Goal: Task Accomplishment & Management: Complete application form

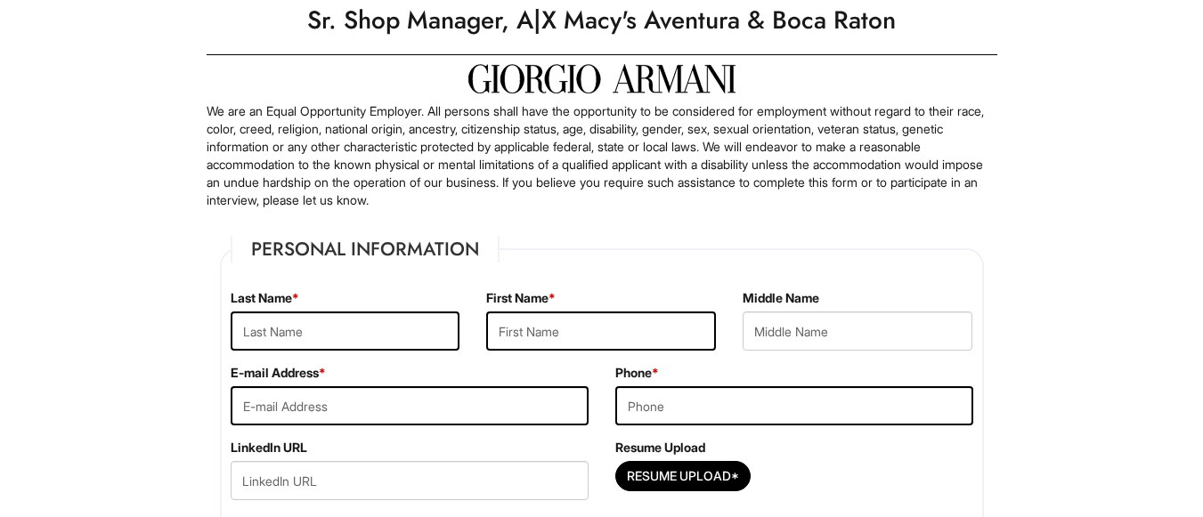
scroll to position [89, 0]
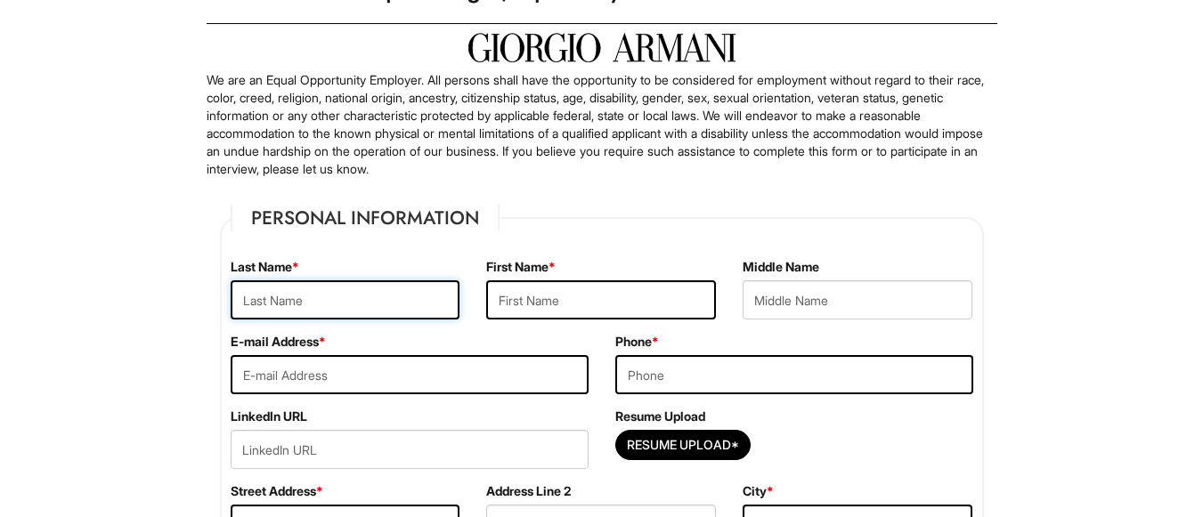
click at [299, 299] on input "text" at bounding box center [346, 299] width 230 height 39
type input "Remas"
type input "Ernst"
type input "5612602606"
type input "235 COURTNEY LAKES CIRCLE"
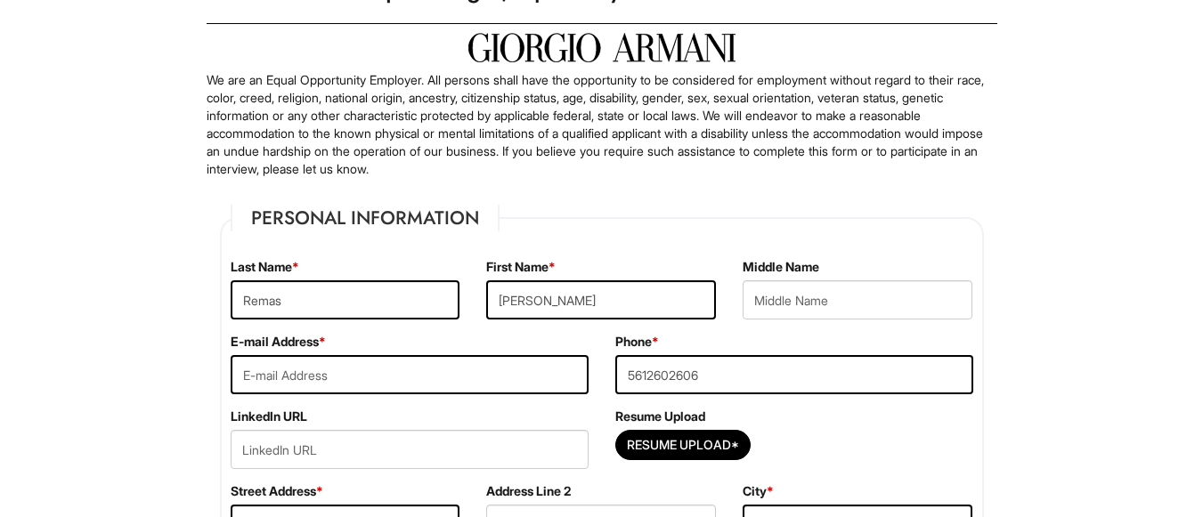
type input "210"
type input "WEST PALM BEACH"
select select "FL"
type input "33401"
select select "United States of America"
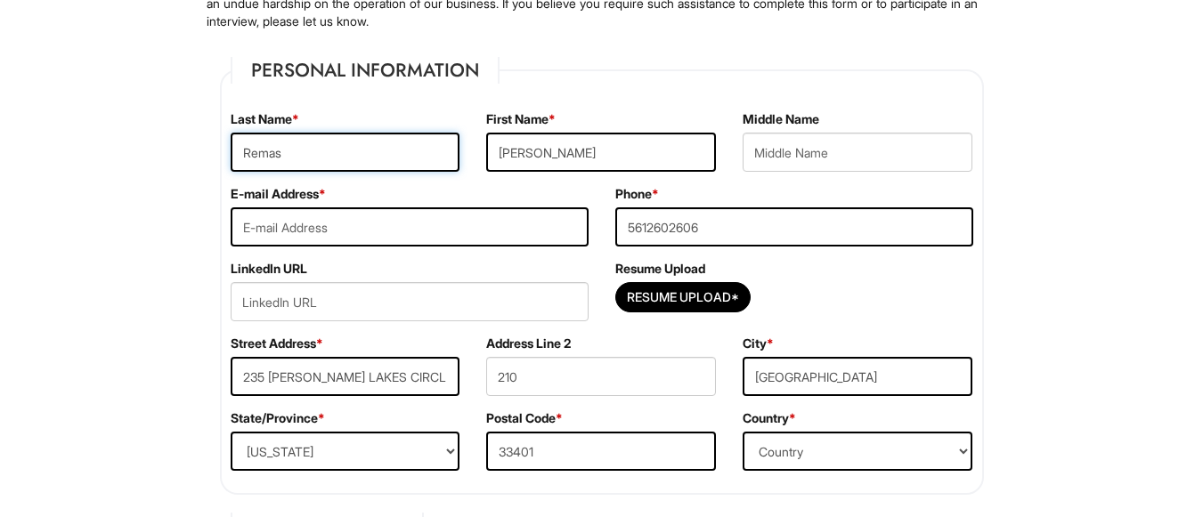
scroll to position [267, 0]
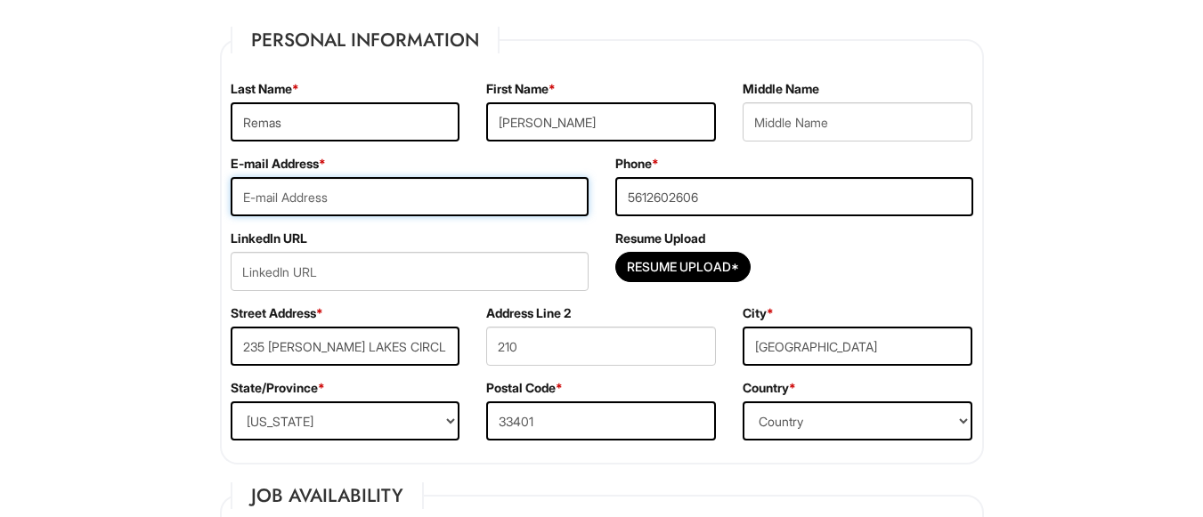
click at [260, 206] on input "email" at bounding box center [410, 196] width 358 height 39
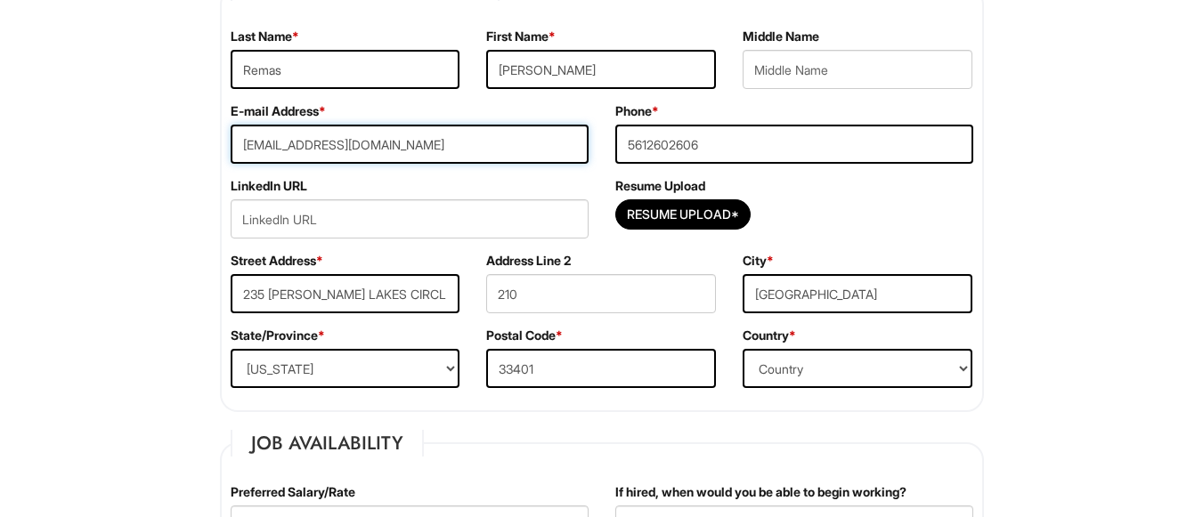
scroll to position [356, 0]
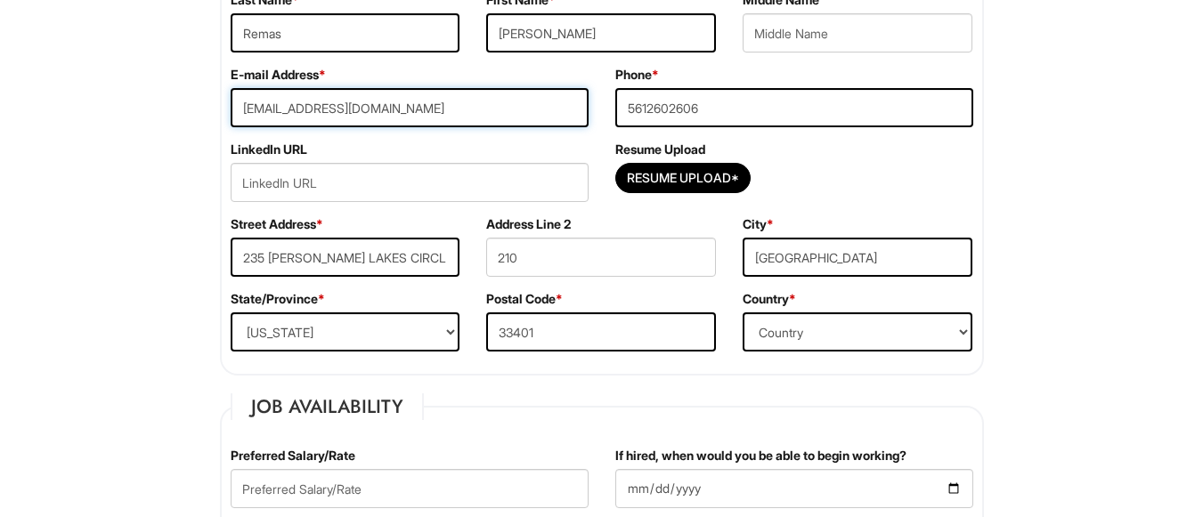
type input "ernstremas@gmail.com"
drag, startPoint x: 435, startPoint y: 252, endPoint x: 128, endPoint y: 260, distance: 307.3
type input "813 Brandon Prescott lane"
type input "305"
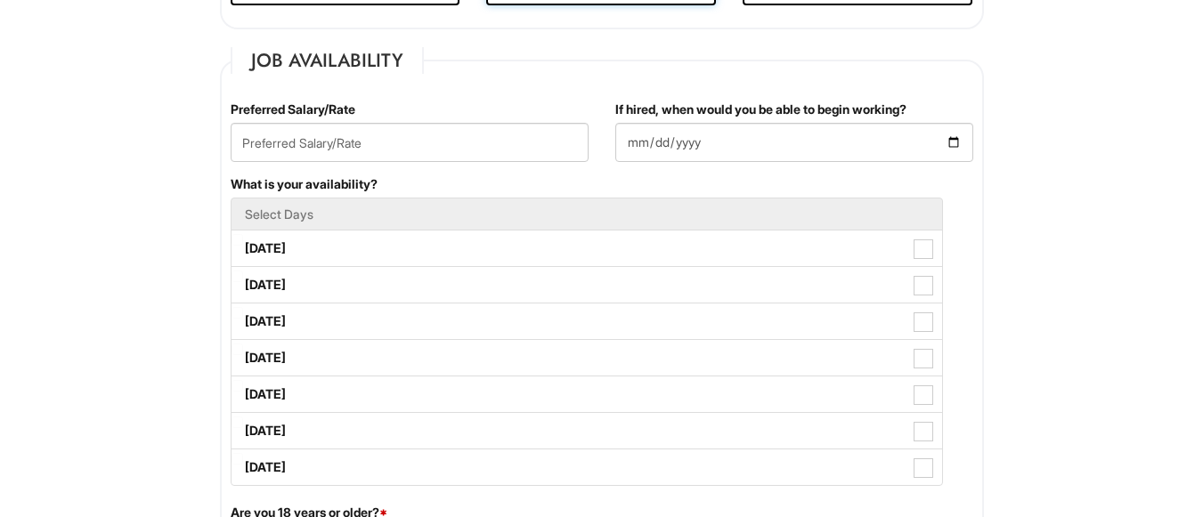
scroll to position [712, 0]
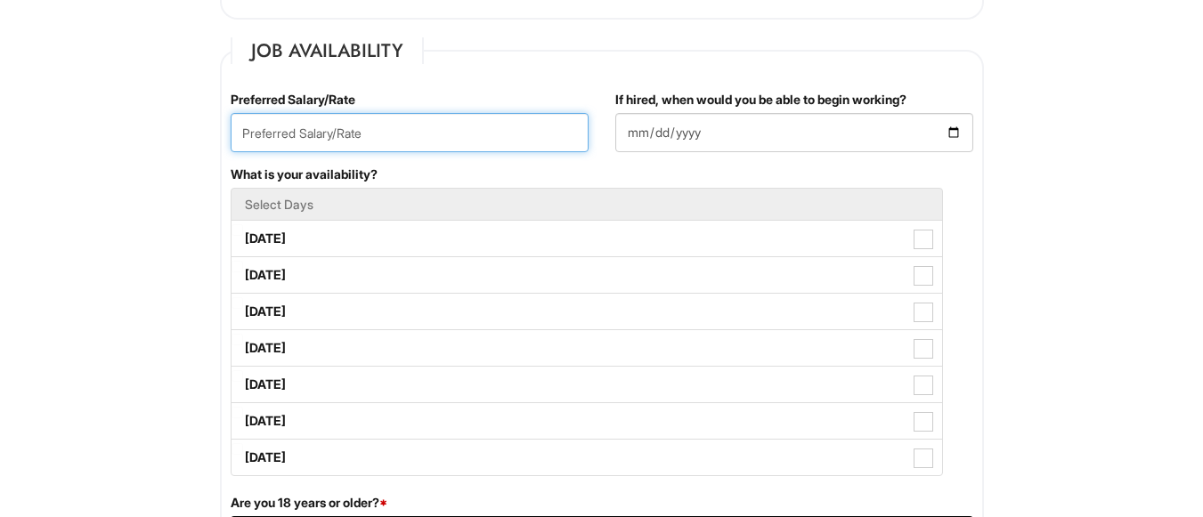
click at [257, 134] on input "text" at bounding box center [410, 132] width 358 height 39
type input "70,000"
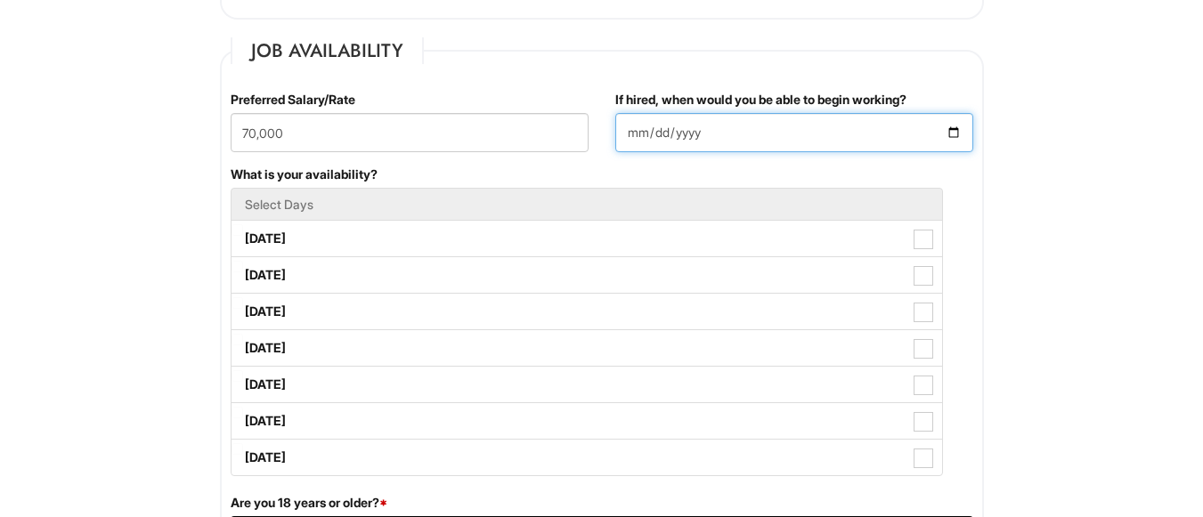
click at [656, 135] on input "If hired, when would you be able to begin working?" at bounding box center [794, 132] width 358 height 39
click at [642, 133] on input "If hired, when would you be able to begin working?" at bounding box center [794, 132] width 358 height 39
click at [958, 129] on input "If hired, when would you be able to begin working?" at bounding box center [794, 132] width 358 height 39
type input "2025-08-13"
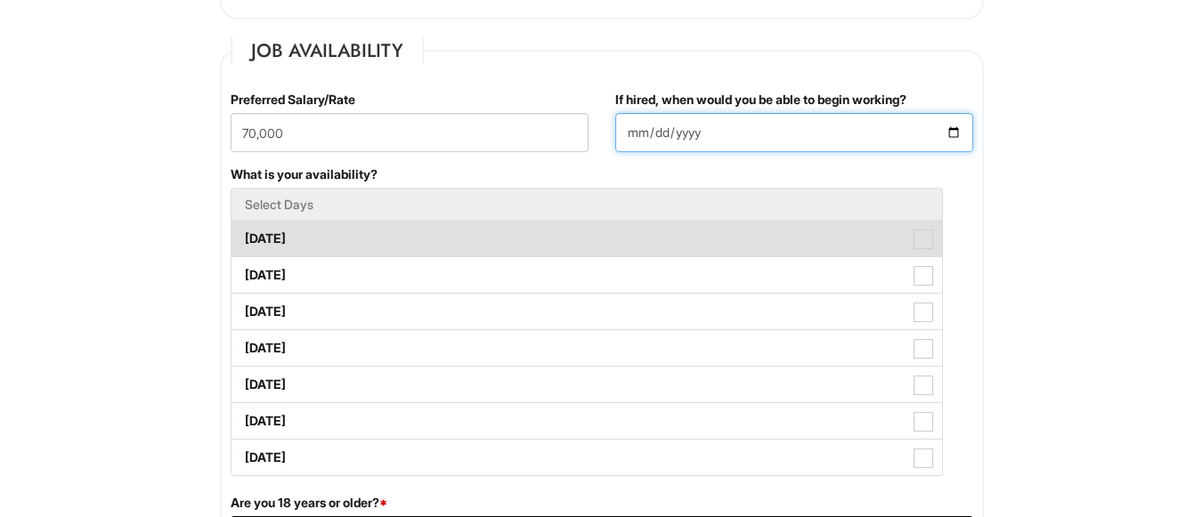
scroll to position [801, 0]
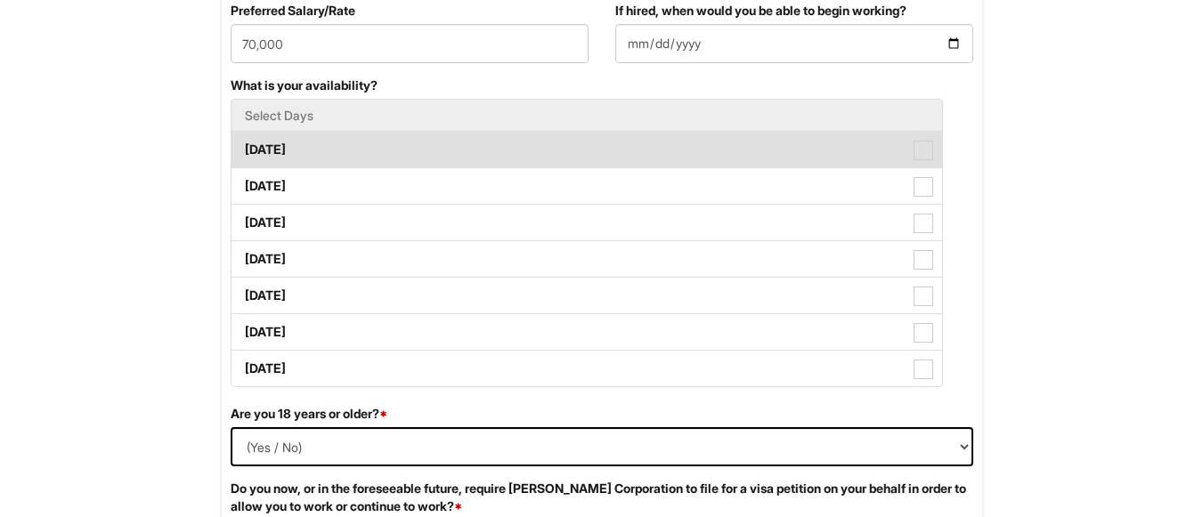
click at [329, 135] on label "Monday" at bounding box center [587, 150] width 711 height 36
click at [243, 135] on Available_Monday "Monday" at bounding box center [238, 141] width 12 height 12
checkbox Available_Monday "true"
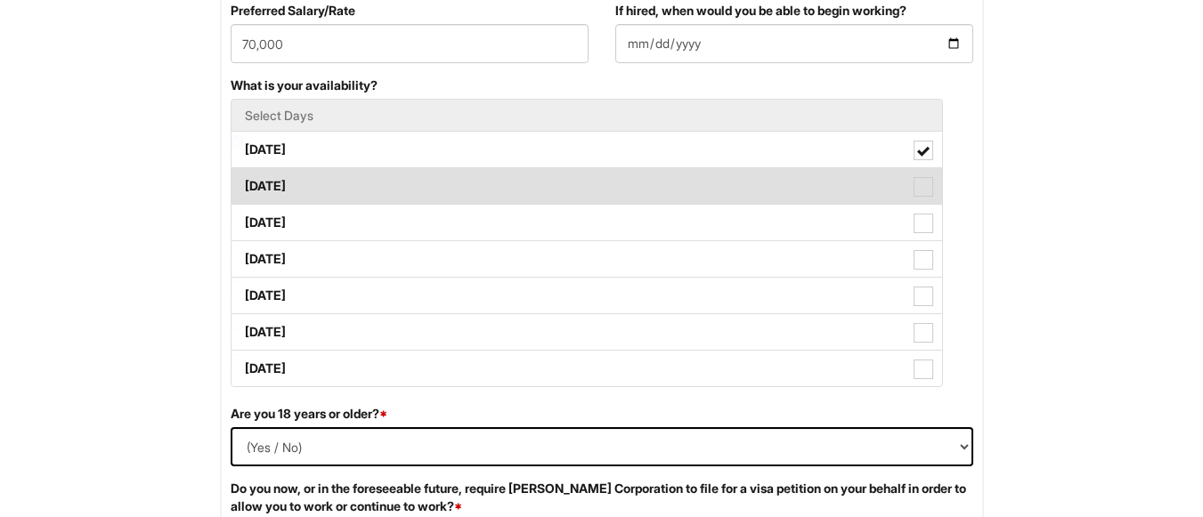
click at [309, 185] on label "Tuesday" at bounding box center [587, 186] width 711 height 36
click at [243, 183] on Available_Tuesday "Tuesday" at bounding box center [238, 178] width 12 height 12
checkbox Available_Tuesday "true"
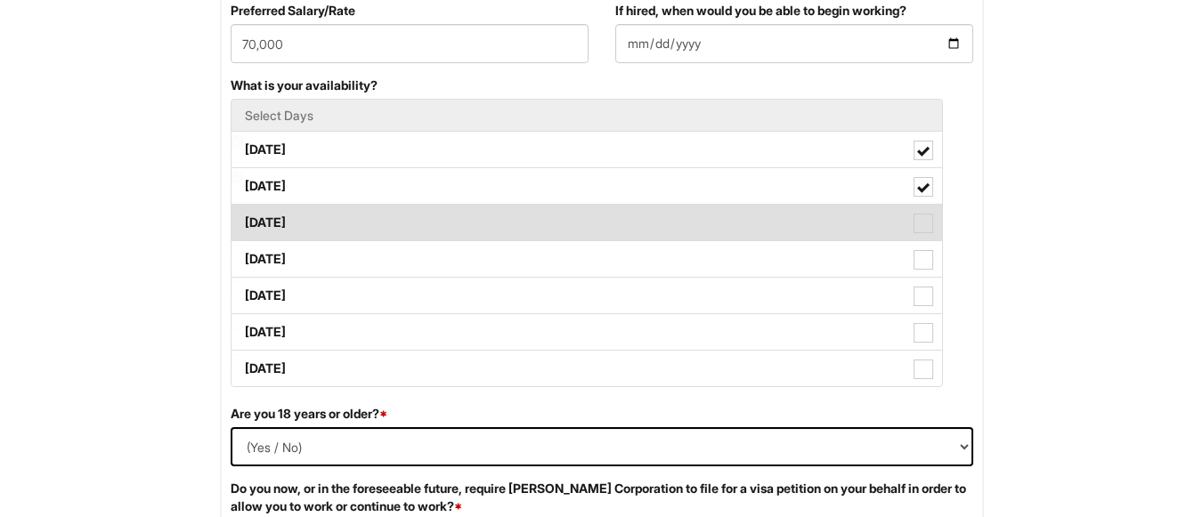
click at [318, 218] on label "Wednesday" at bounding box center [587, 223] width 711 height 36
click at [243, 218] on Available_Wednesday "Wednesday" at bounding box center [238, 214] width 12 height 12
checkbox Available_Wednesday "true"
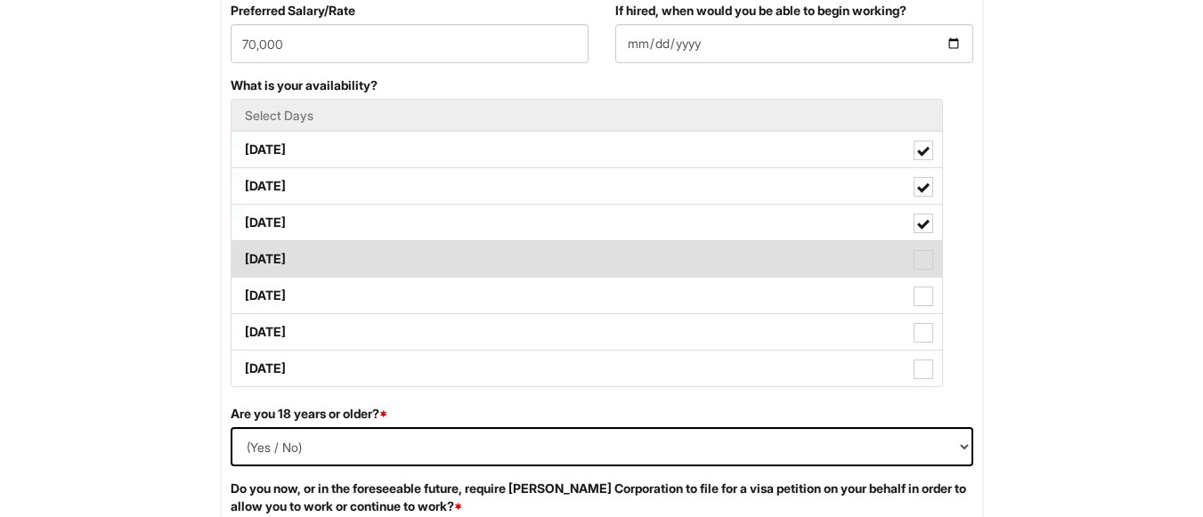
click at [338, 265] on label "Thursday" at bounding box center [587, 259] width 711 height 36
click at [243, 256] on Available_Thursday "Thursday" at bounding box center [238, 251] width 12 height 12
checkbox Available_Thursday "true"
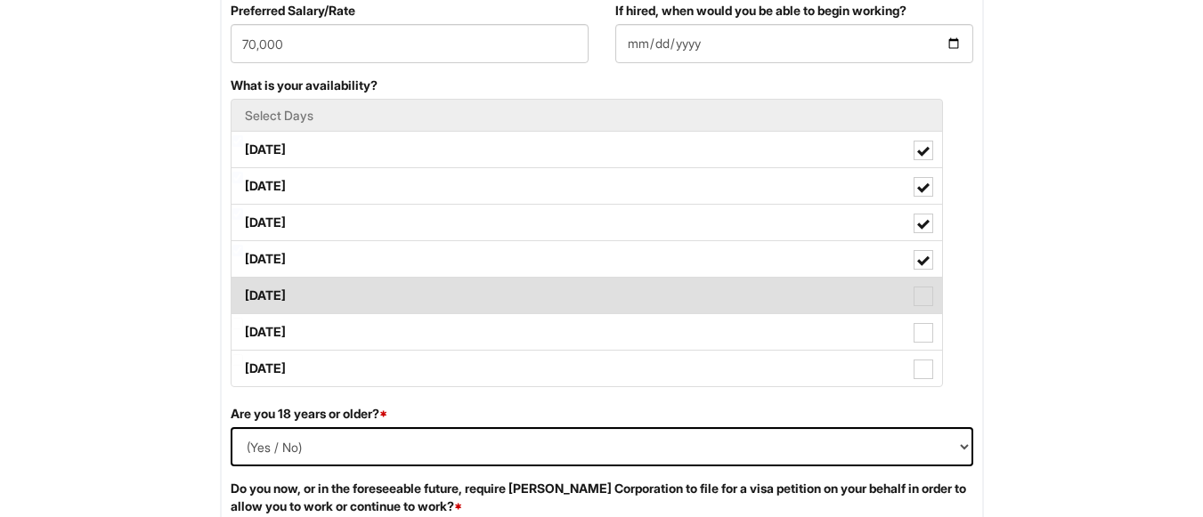
click at [332, 282] on label "Friday" at bounding box center [587, 296] width 711 height 36
click at [243, 282] on Available_Friday "Friday" at bounding box center [238, 287] width 12 height 12
checkbox Available_Friday "true"
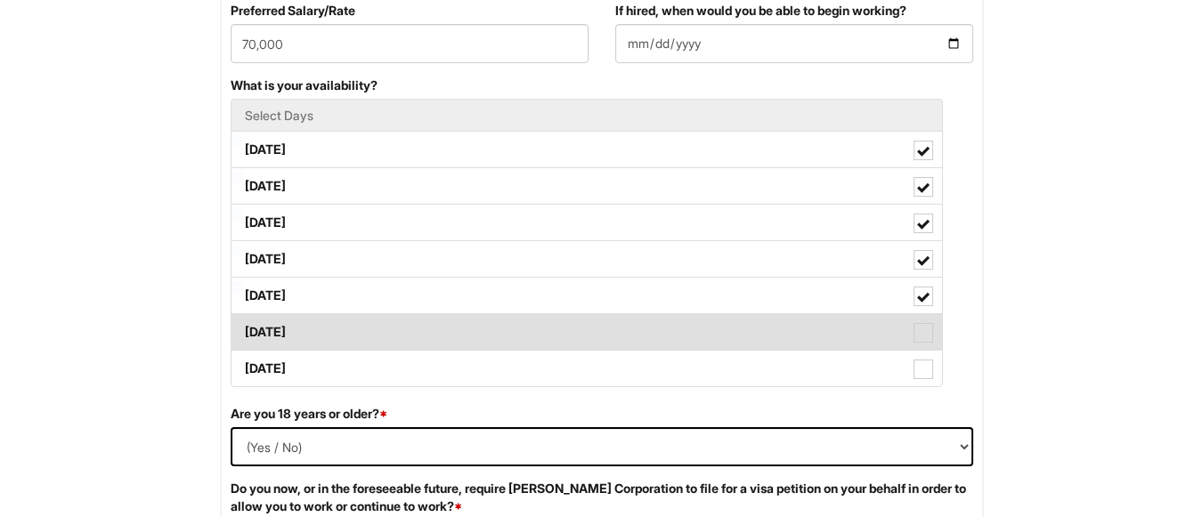
click at [310, 328] on label "Saturday" at bounding box center [587, 332] width 711 height 36
click at [243, 328] on Available_Saturday "Saturday" at bounding box center [238, 324] width 12 height 12
checkbox Available_Saturday "true"
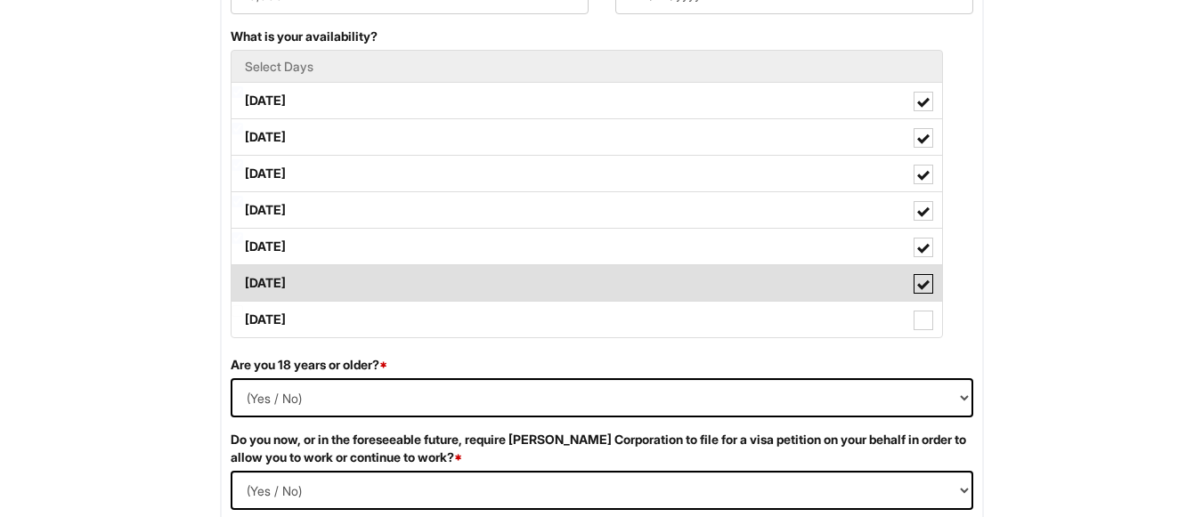
scroll to position [890, 0]
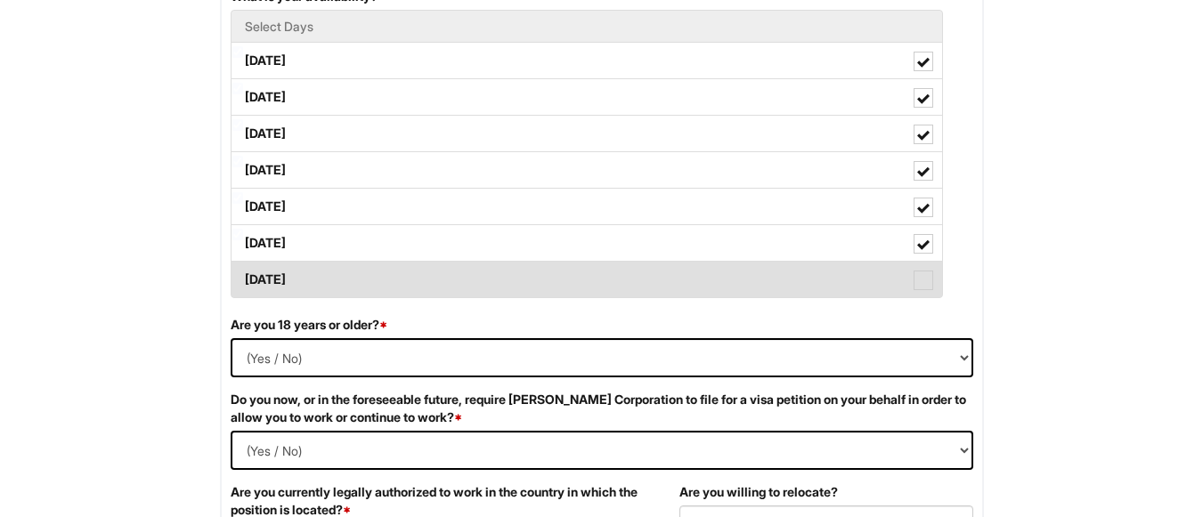
click at [314, 283] on label "Sunday" at bounding box center [587, 280] width 711 height 36
click at [243, 277] on Available_Sunday "Sunday" at bounding box center [238, 271] width 12 height 12
checkbox Available_Sunday "true"
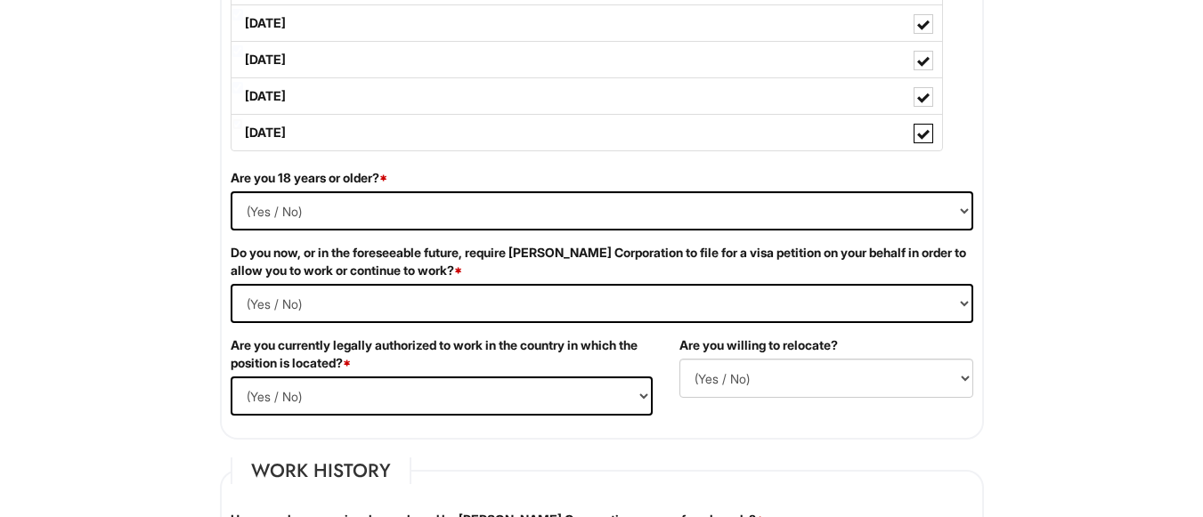
scroll to position [1068, 0]
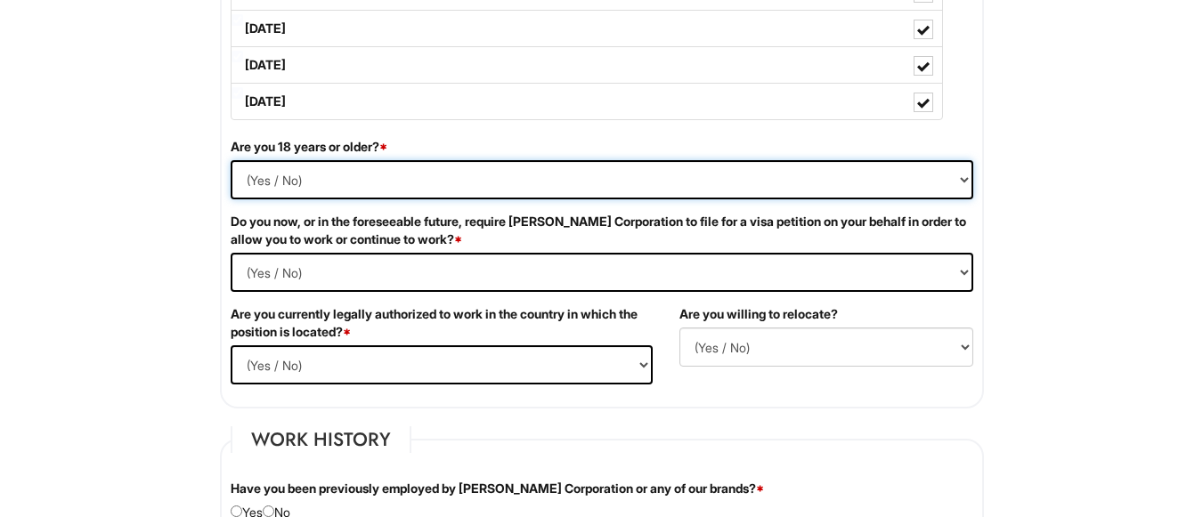
click at [257, 169] on select "(Yes / No) Yes No" at bounding box center [602, 179] width 743 height 39
select select "Yes"
click at [231, 160] on select "(Yes / No) Yes No" at bounding box center [602, 179] width 743 height 39
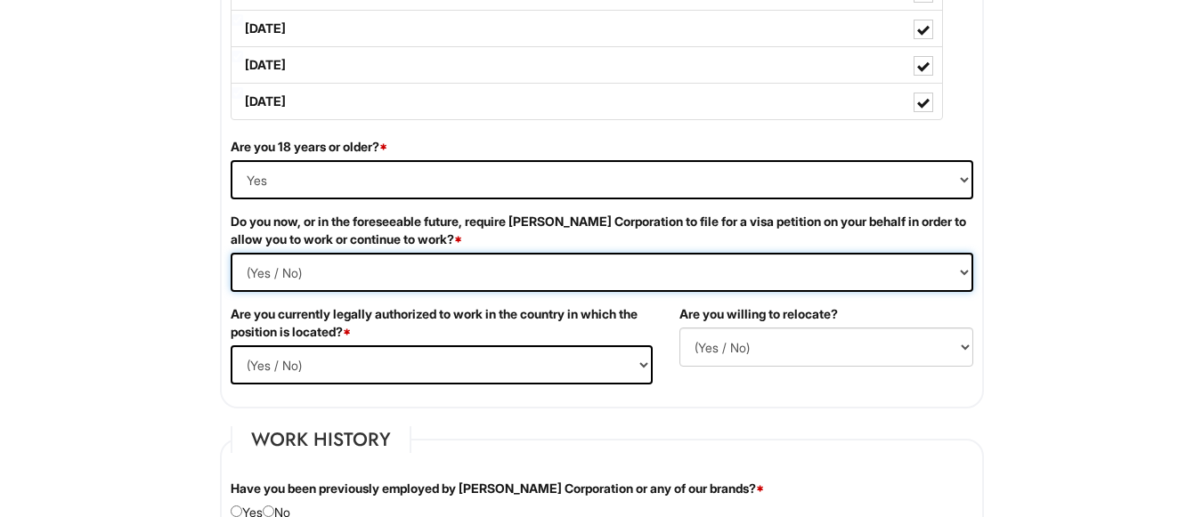
click at [324, 269] on Required "(Yes / No) Yes No" at bounding box center [602, 272] width 743 height 39
select Required "No"
click at [231, 253] on Required "(Yes / No) Yes No" at bounding box center [602, 272] width 743 height 39
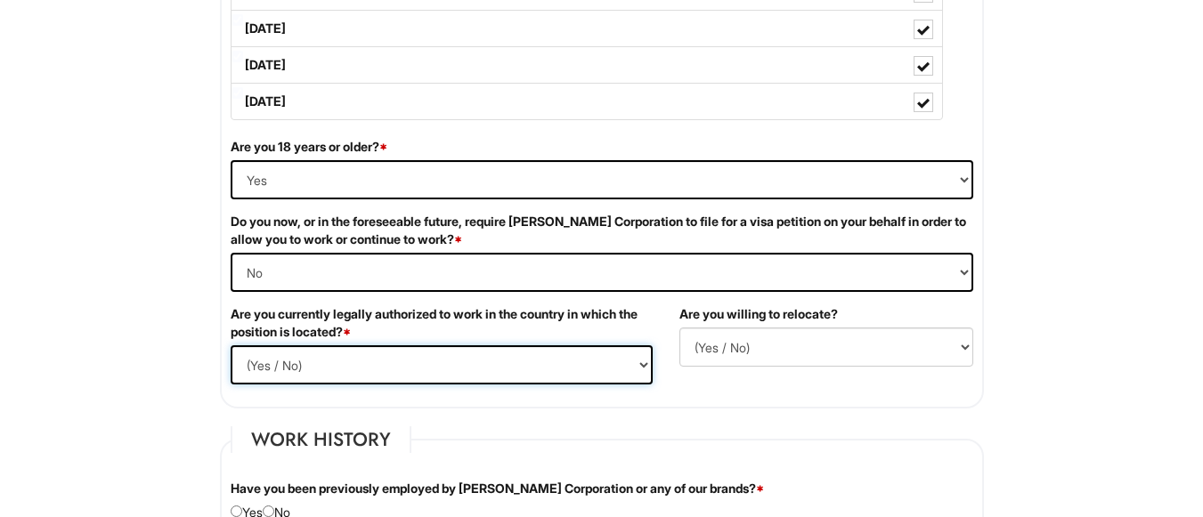
click at [305, 362] on select "(Yes / No) Yes No" at bounding box center [442, 364] width 422 height 39
select select "Yes"
click at [231, 345] on select "(Yes / No) Yes No" at bounding box center [442, 364] width 422 height 39
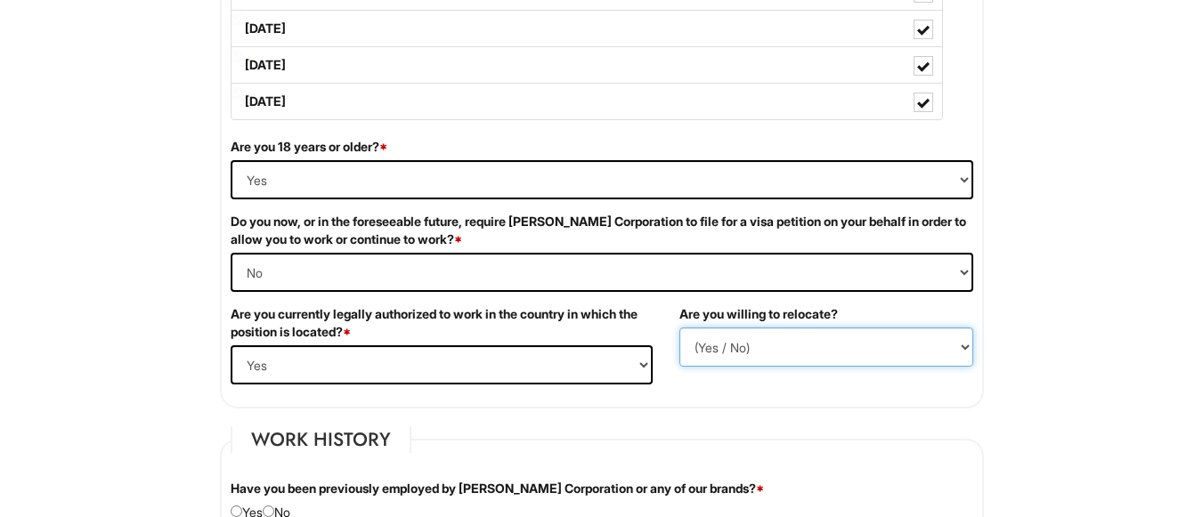
click at [751, 348] on select "(Yes / No) No Yes" at bounding box center [826, 347] width 294 height 39
select select "Y"
click at [679, 328] on select "(Yes / No) No Yes" at bounding box center [826, 347] width 294 height 39
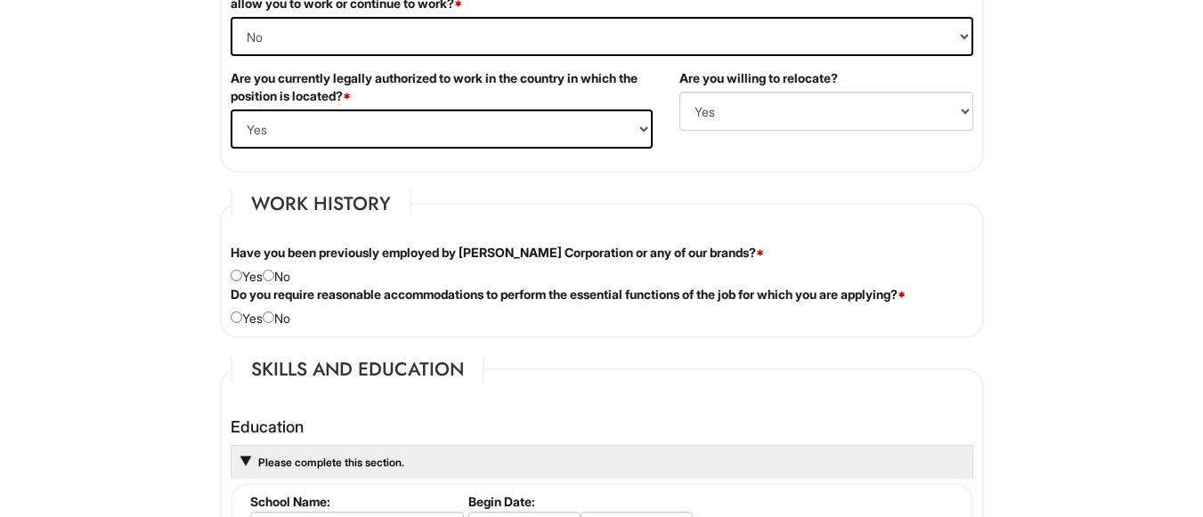
scroll to position [1336, 0]
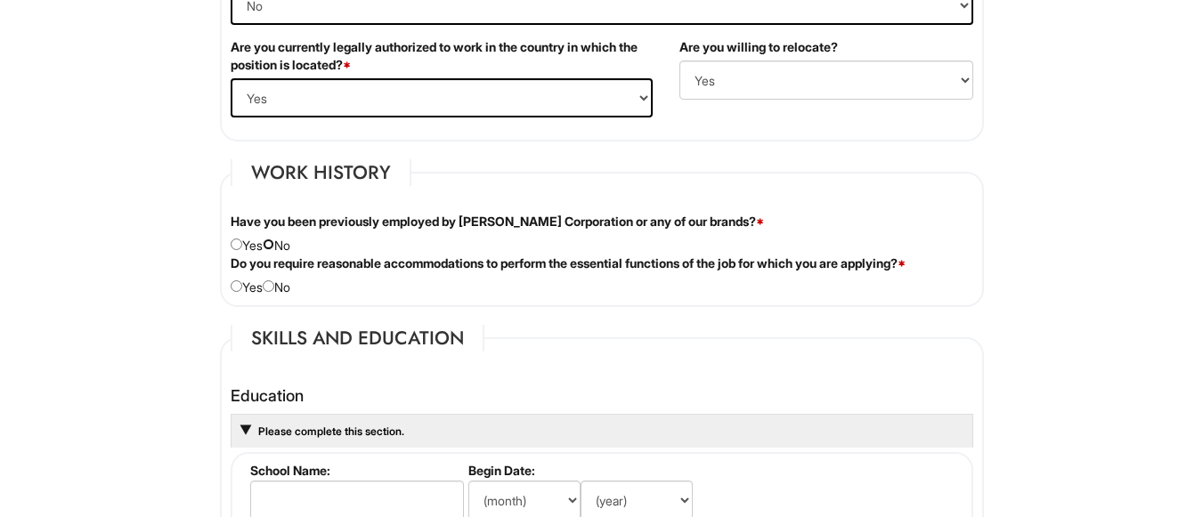
click at [274, 245] on input "radio" at bounding box center [269, 245] width 12 height 12
radio input "true"
click at [274, 289] on input "radio" at bounding box center [269, 286] width 12 height 12
radio input "true"
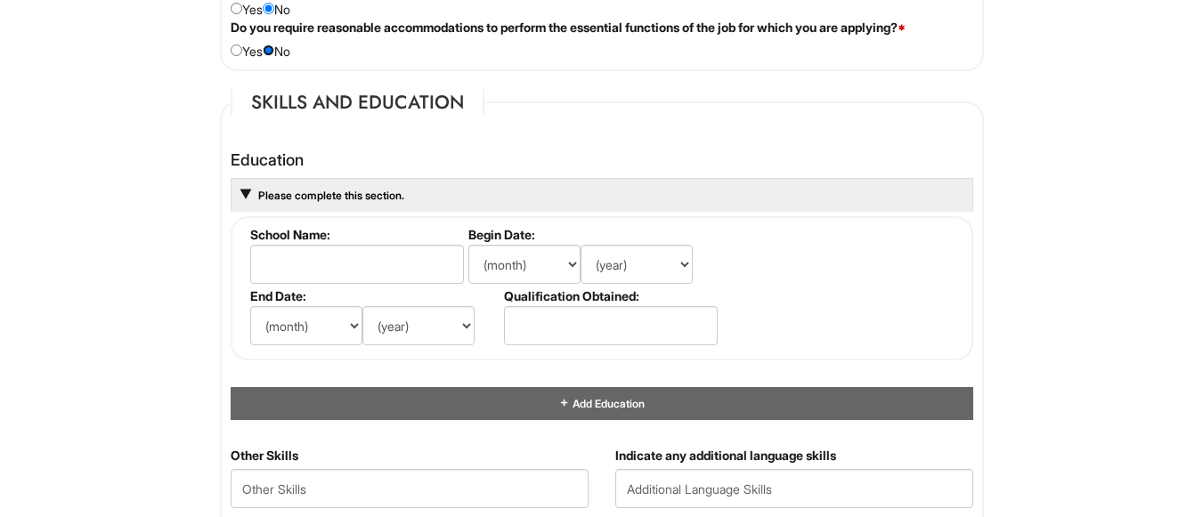
scroll to position [1603, 0]
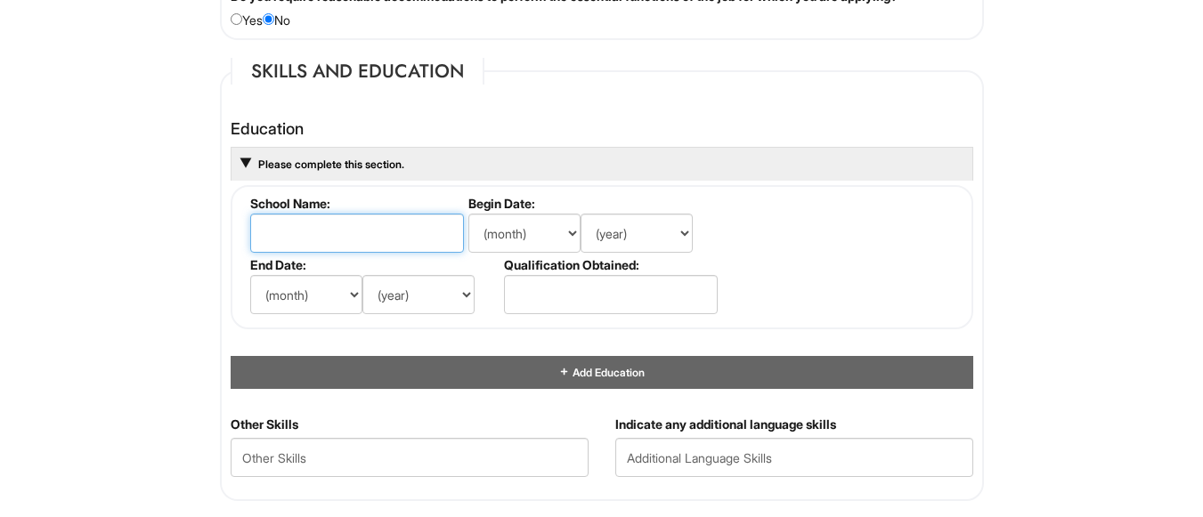
click at [298, 250] on input "text" at bounding box center [357, 233] width 214 height 39
type input "Lynn University"
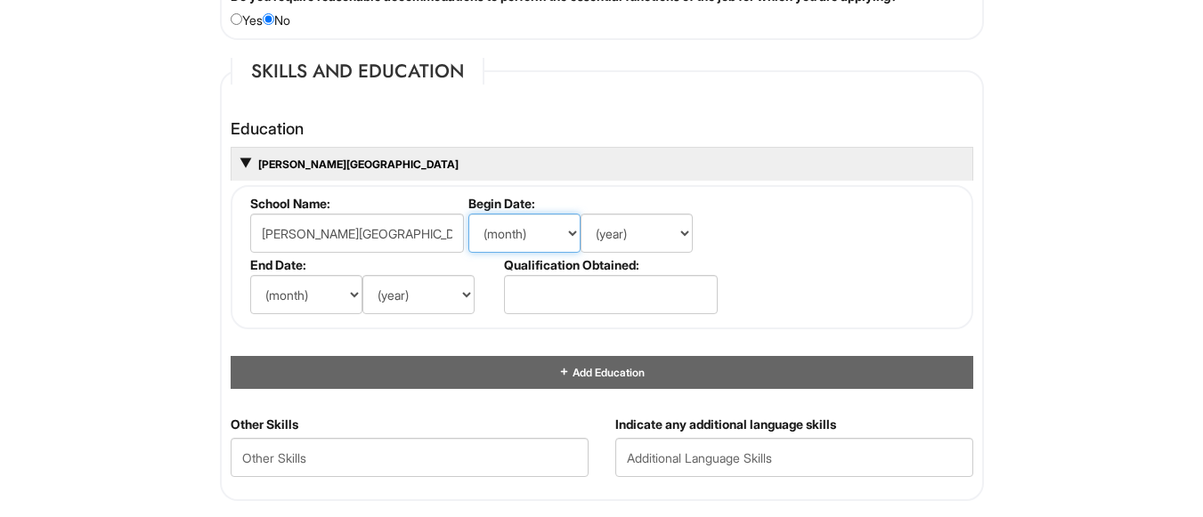
click at [550, 233] on select "(month) Jan Feb Mar Apr May Jun Jul Aug Sep Oct Nov Dec" at bounding box center [524, 233] width 112 height 39
select select "5"
click at [468, 214] on select "(month) Jan Feb Mar Apr May Jun Jul Aug Sep Oct Nov Dec" at bounding box center [524, 233] width 112 height 39
click at [646, 238] on select "(year) 2029 2028 2027 2026 2025 2024 2023 2022 2021 2020 2019 2018 2017 2016 20…" at bounding box center [637, 233] width 112 height 39
click at [581, 214] on select "(year) 2029 2028 2027 2026 2025 2024 2023 2022 2021 2020 2019 2018 2017 2016 20…" at bounding box center [637, 233] width 112 height 39
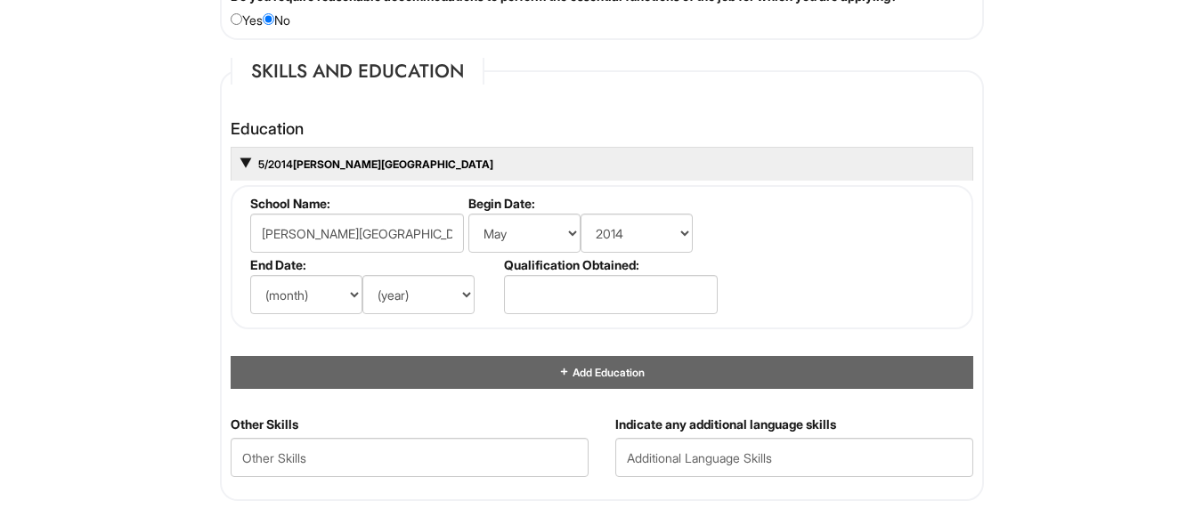
click at [812, 301] on fieldset "School Name: Lynn University Begin Date: (month) Jan Feb Mar Apr May Jun Jul Au…" at bounding box center [602, 257] width 743 height 144
click at [340, 294] on select "(month) Jan Feb Mar Apr May Jun Jul Aug Sep Oct Nov Dec" at bounding box center [306, 294] width 112 height 39
click at [680, 230] on select "(year) 2029 2028 2027 2026 2025 2024 2023 2022 2021 2020 2019 2018 2017 2016 20…" at bounding box center [637, 233] width 112 height 39
select select "2013"
click at [581, 214] on select "(year) 2029 2028 2027 2026 2025 2024 2023 2022 2021 2020 2019 2018 2017 2016 20…" at bounding box center [637, 233] width 112 height 39
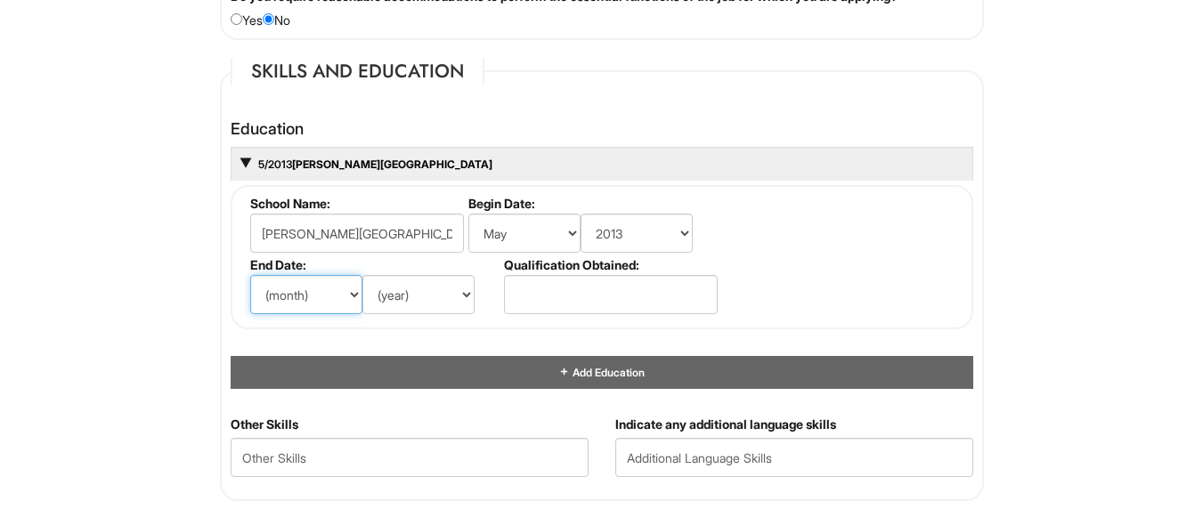
click at [323, 290] on select "(month) Jan Feb Mar Apr May Jun Jul Aug Sep Oct Nov Dec" at bounding box center [306, 294] width 112 height 39
select select "8"
click at [250, 275] on select "(month) Jan Feb Mar Apr May Jun Jul Aug Sep Oct Nov Dec" at bounding box center [306, 294] width 112 height 39
click at [390, 282] on select "(year) 2029 2028 2027 2026 2025 2024 2023 2022 2021 2020 2019 2018 2017 2016 20…" at bounding box center [418, 294] width 112 height 39
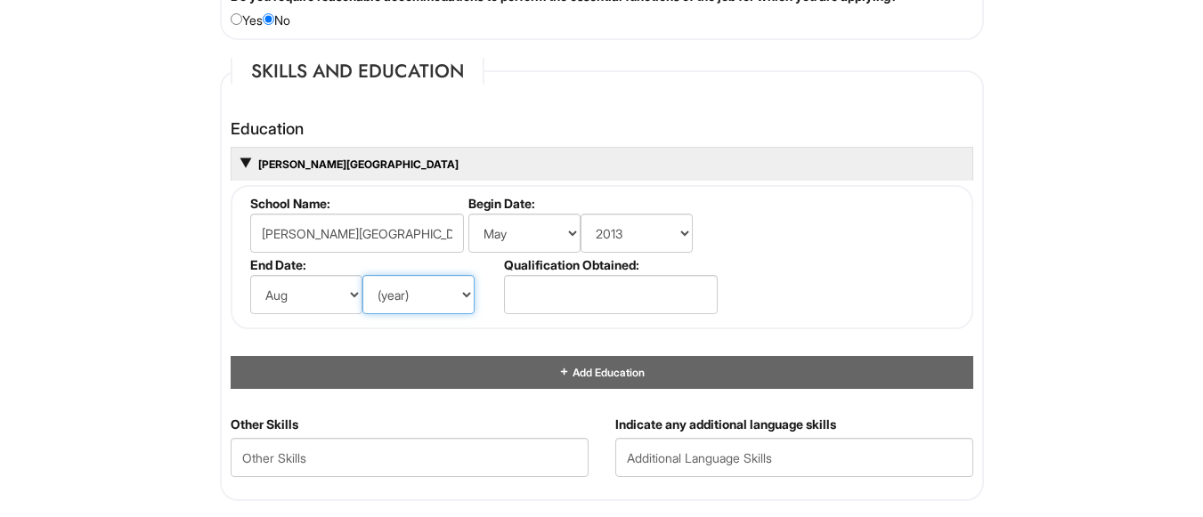
select select "2014"
click at [362, 275] on select "(year) 2029 2028 2027 2026 2025 2024 2023 2022 2021 2020 2019 2018 2017 2016 20…" at bounding box center [418, 294] width 112 height 39
click at [794, 231] on fieldset "School Name: Lynn University Begin Date: (month) Jan Feb Mar Apr May Jun Jul Au…" at bounding box center [602, 257] width 743 height 144
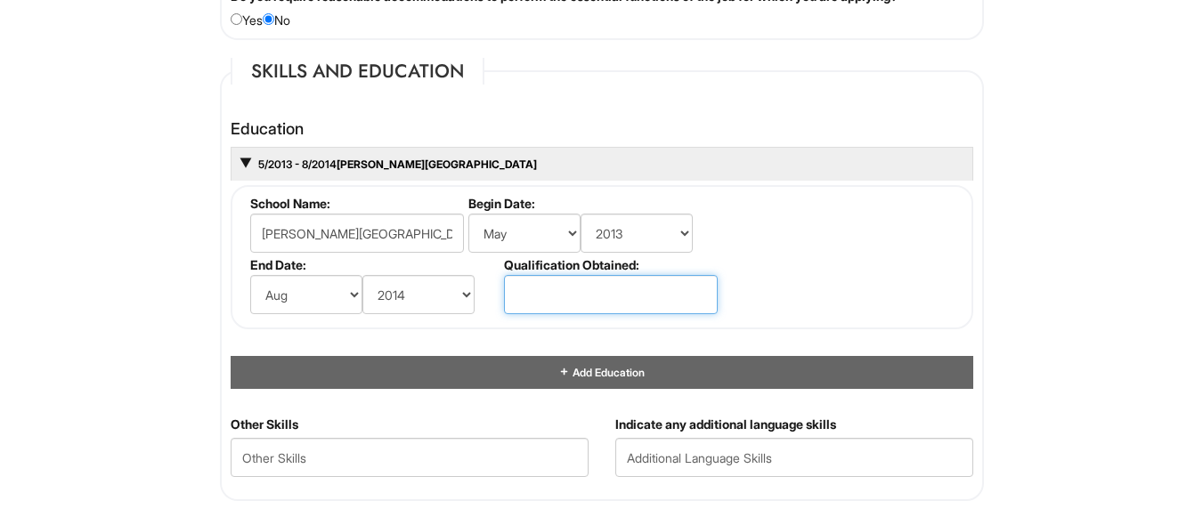
click at [602, 283] on input "text" at bounding box center [611, 294] width 214 height 39
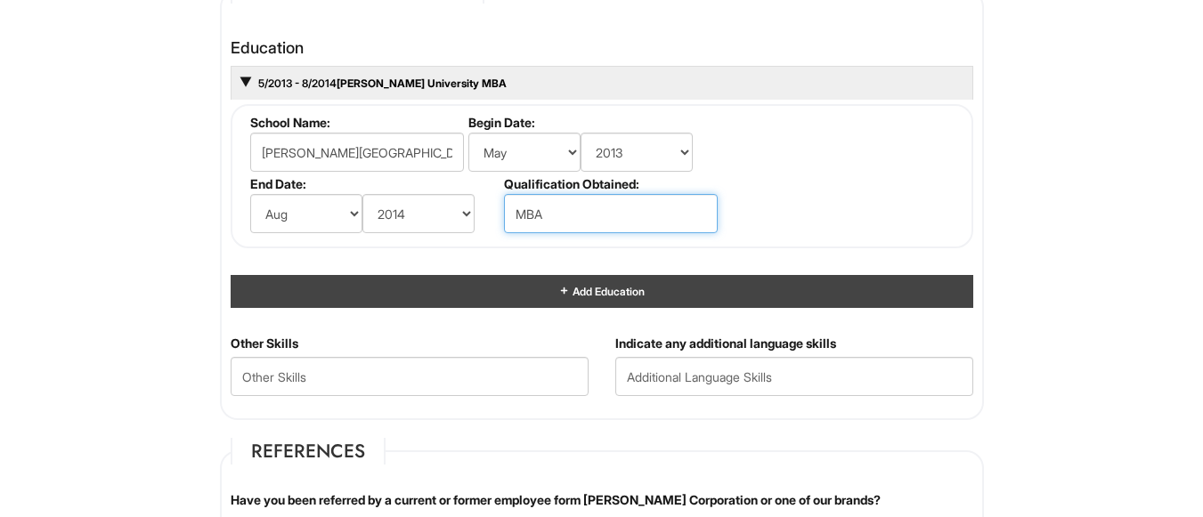
scroll to position [1697, 0]
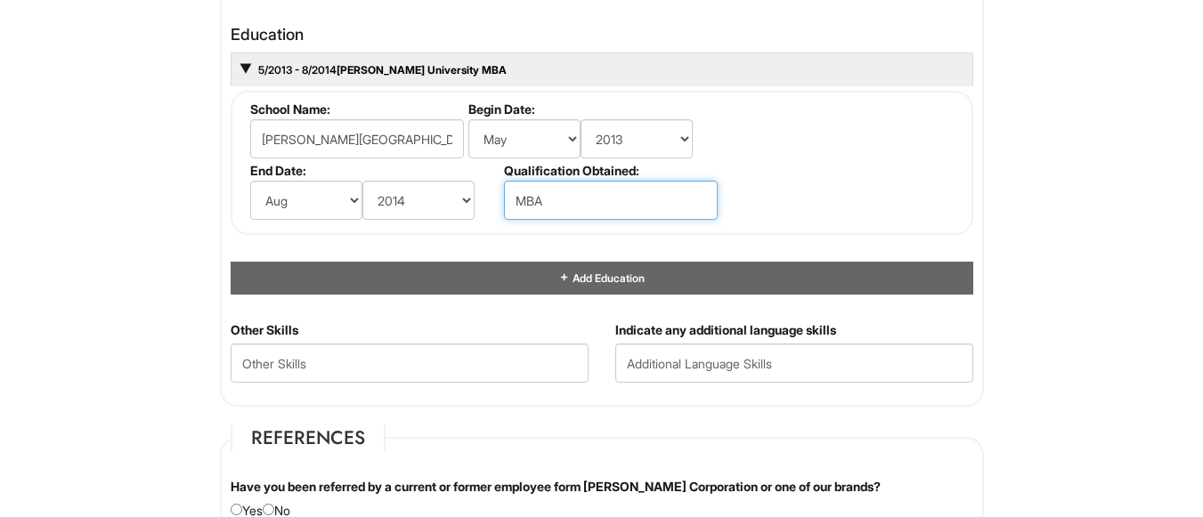
type input "MBA"
click at [945, 167] on fieldset "School Name: Lynn University Begin Date: (month) Jan Feb Mar Apr May Jun Jul Au…" at bounding box center [602, 163] width 743 height 144
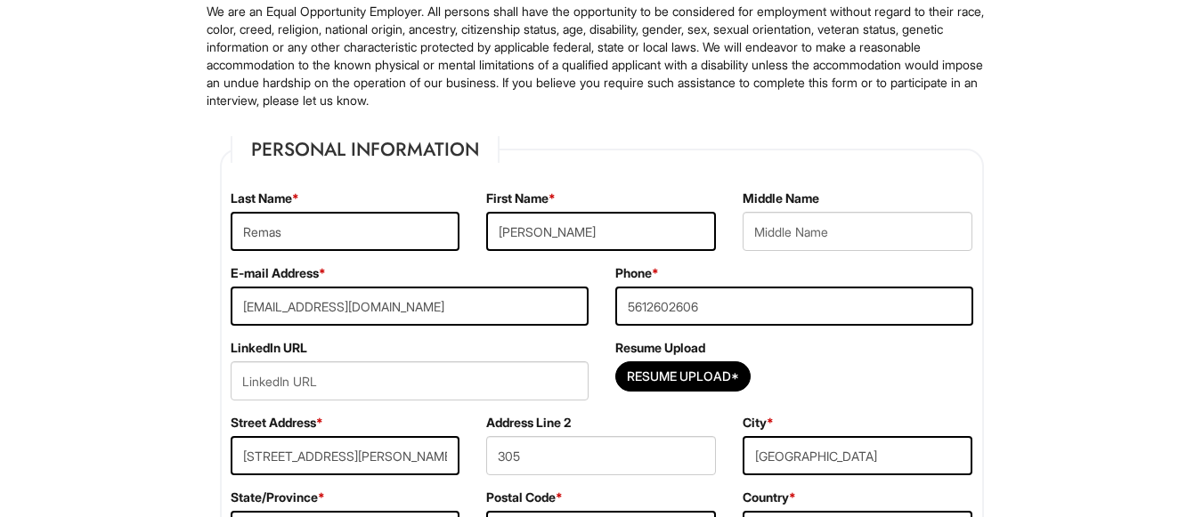
scroll to position [183, 0]
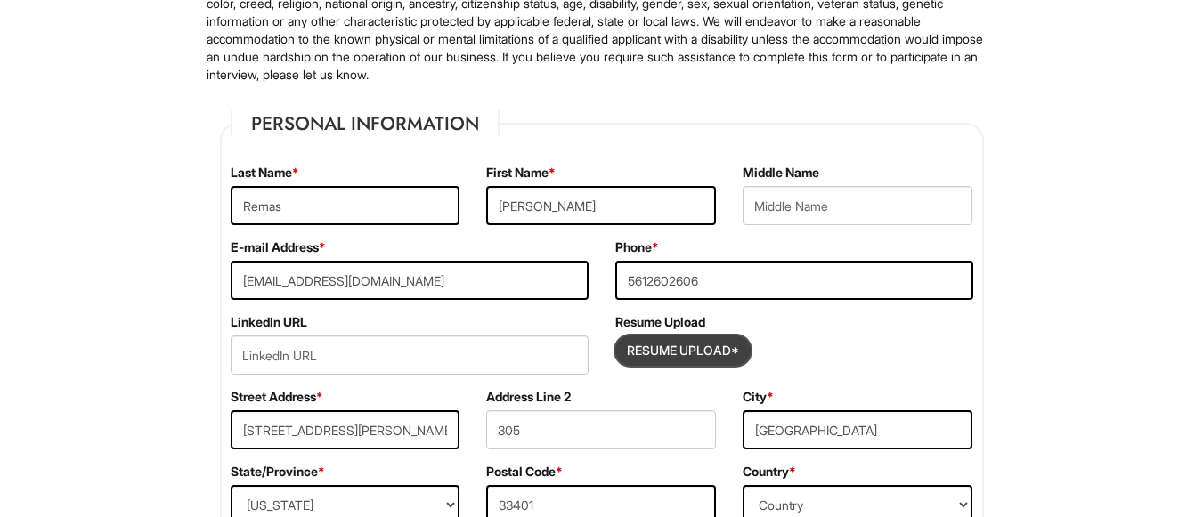
click at [695, 351] on input "Resume Upload*" at bounding box center [683, 351] width 134 height 28
type input "C:\fakepath\Ernst^Remas^LLLMResume05_08 (1).pdf"
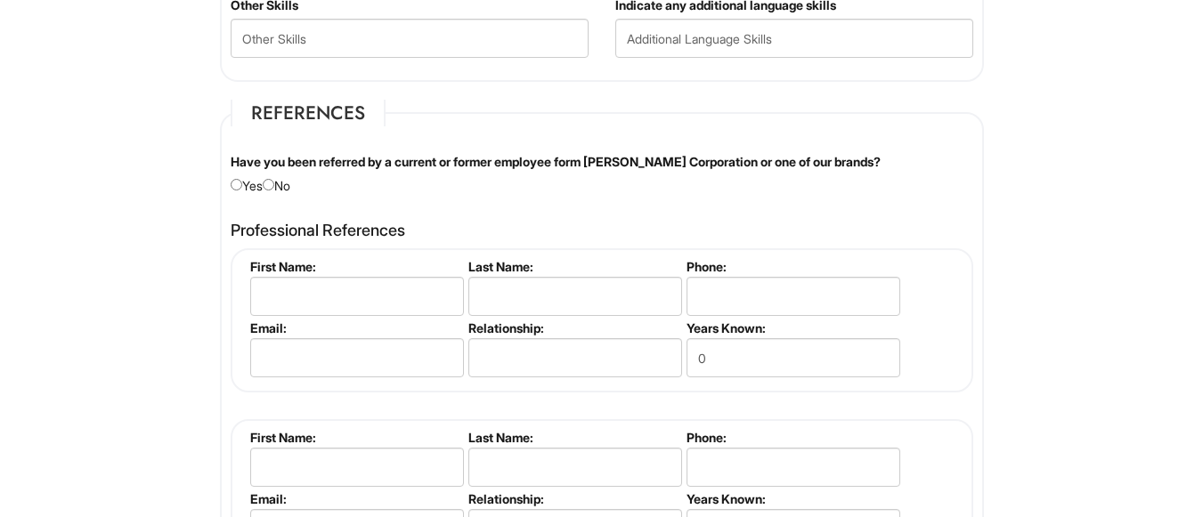
scroll to position [2053, 0]
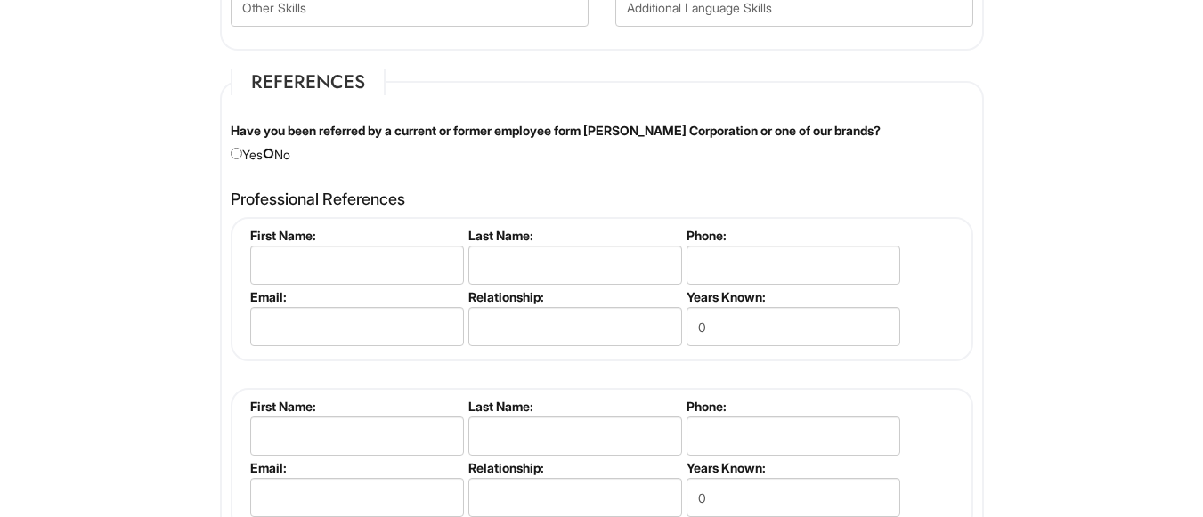
click at [273, 156] on input "radio" at bounding box center [269, 154] width 12 height 12
radio input "true"
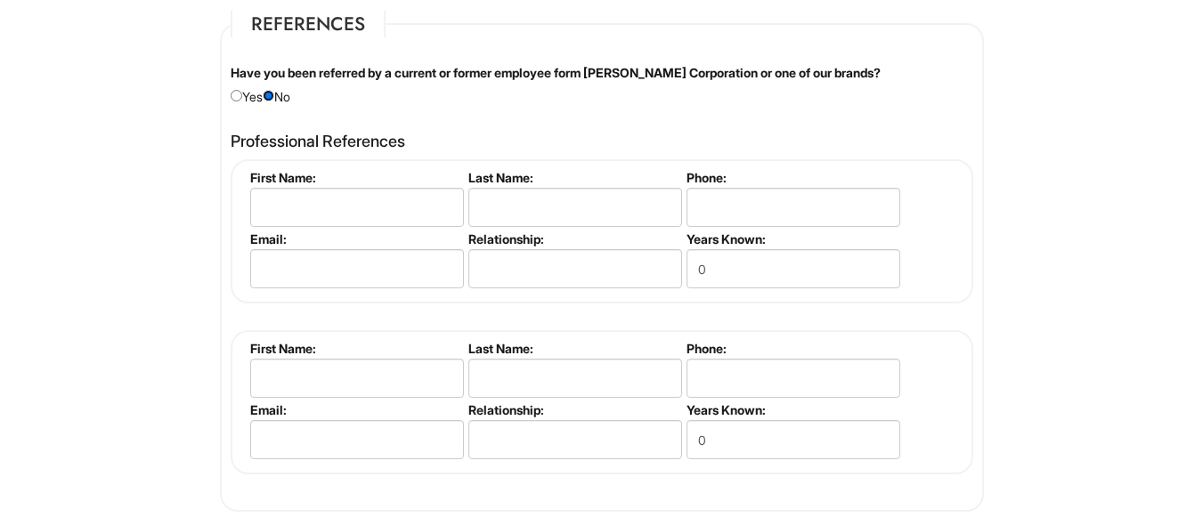
scroll to position [2142, 0]
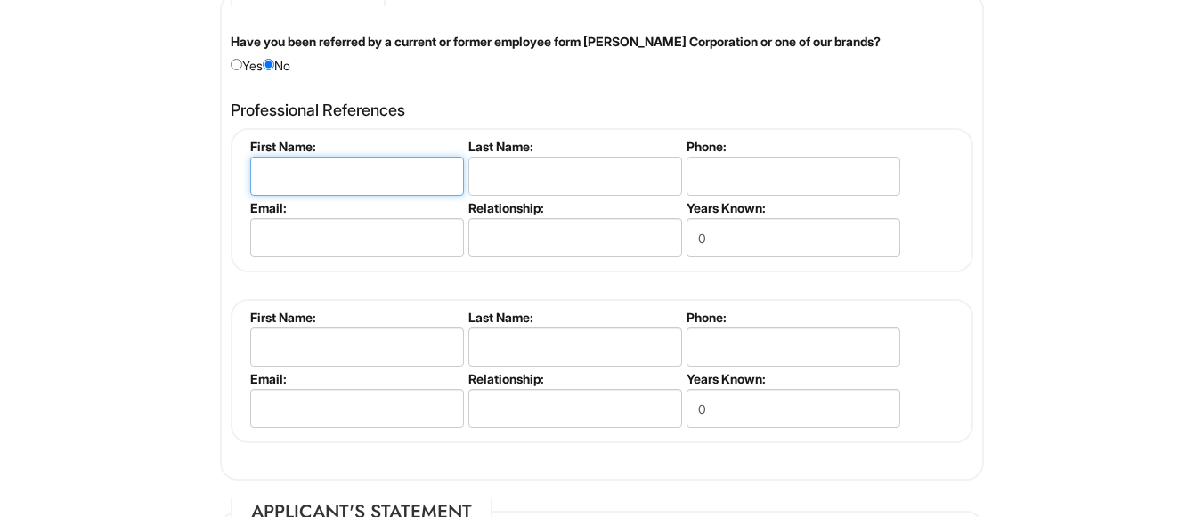
click at [262, 170] on input "text" at bounding box center [357, 176] width 214 height 39
type input "Bryant Williams"
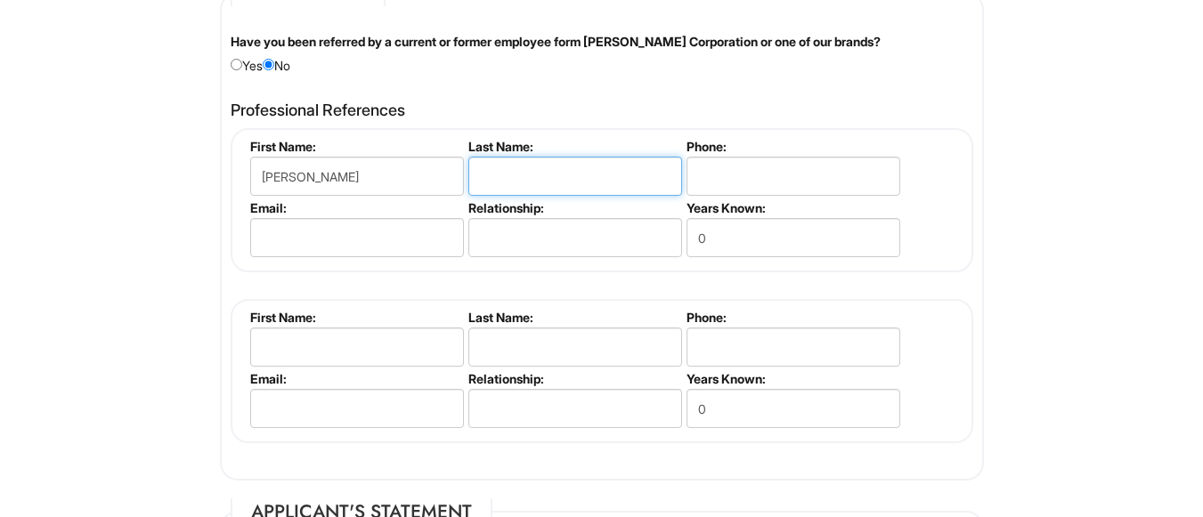
type input "w"
type input "Williams"
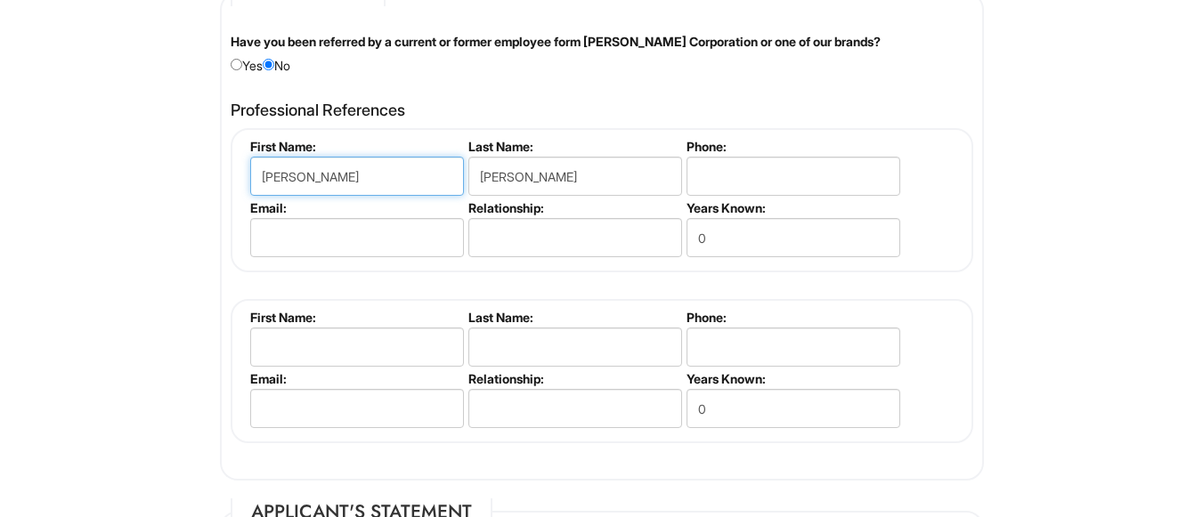
click at [383, 191] on input "Bryant Williams" at bounding box center [357, 176] width 214 height 39
type input "Bryant"
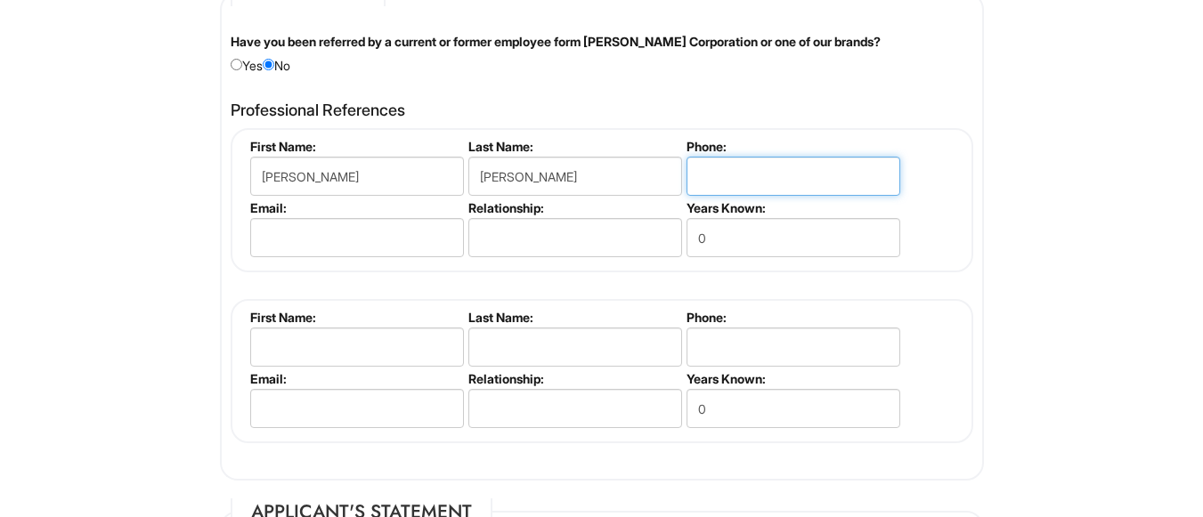
click at [732, 165] on input "tel" at bounding box center [794, 176] width 214 height 39
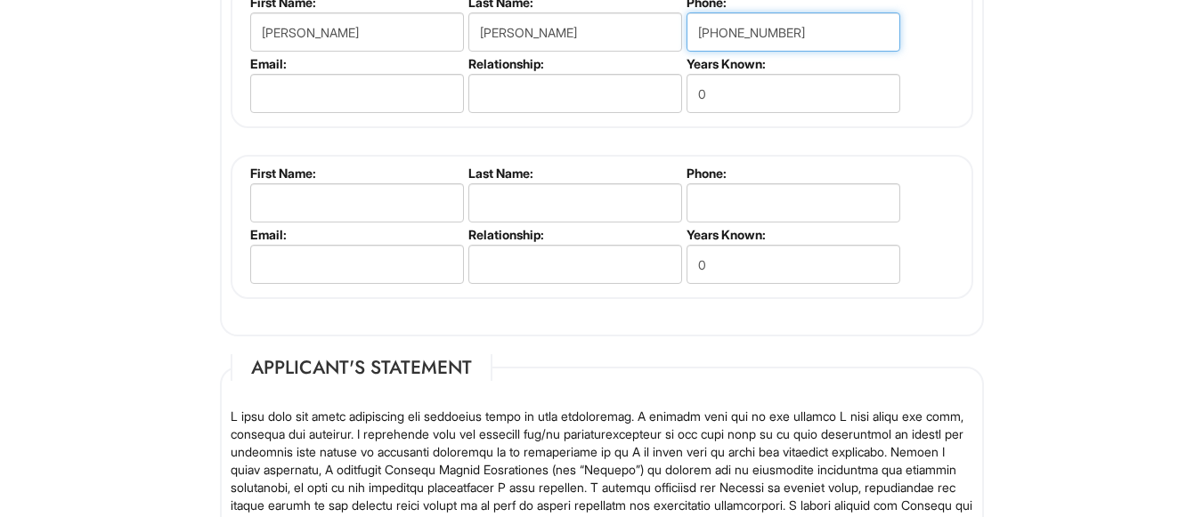
scroll to position [2320, 0]
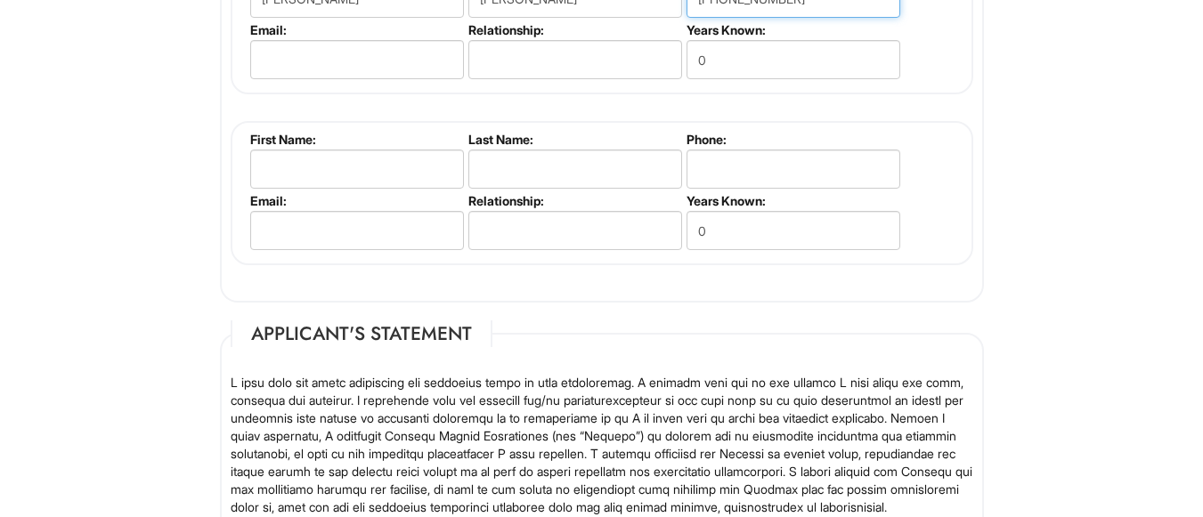
type input "315-406-1498"
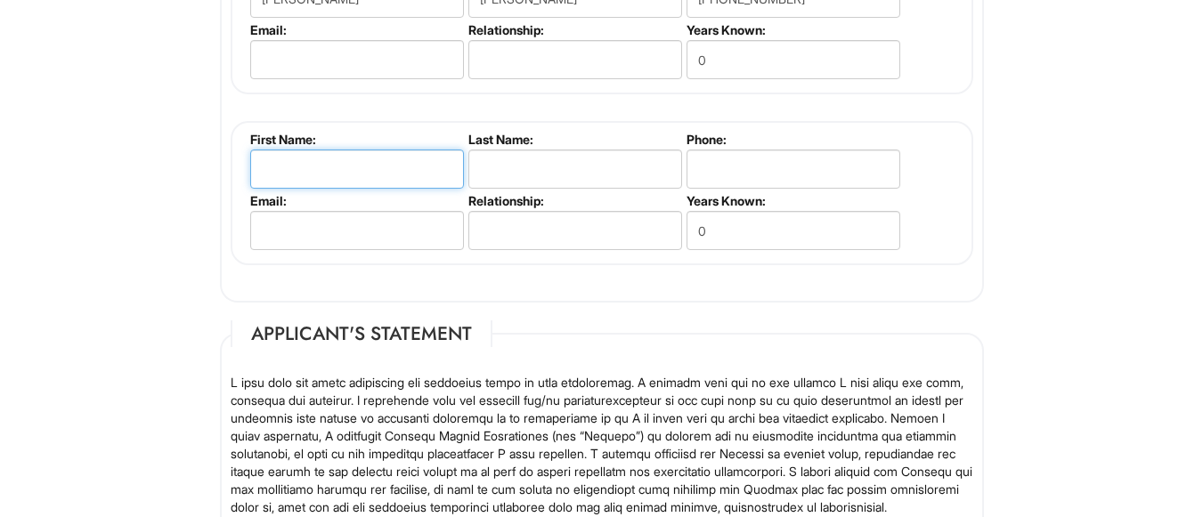
click at [324, 171] on input "text" at bounding box center [357, 169] width 214 height 39
type input "l"
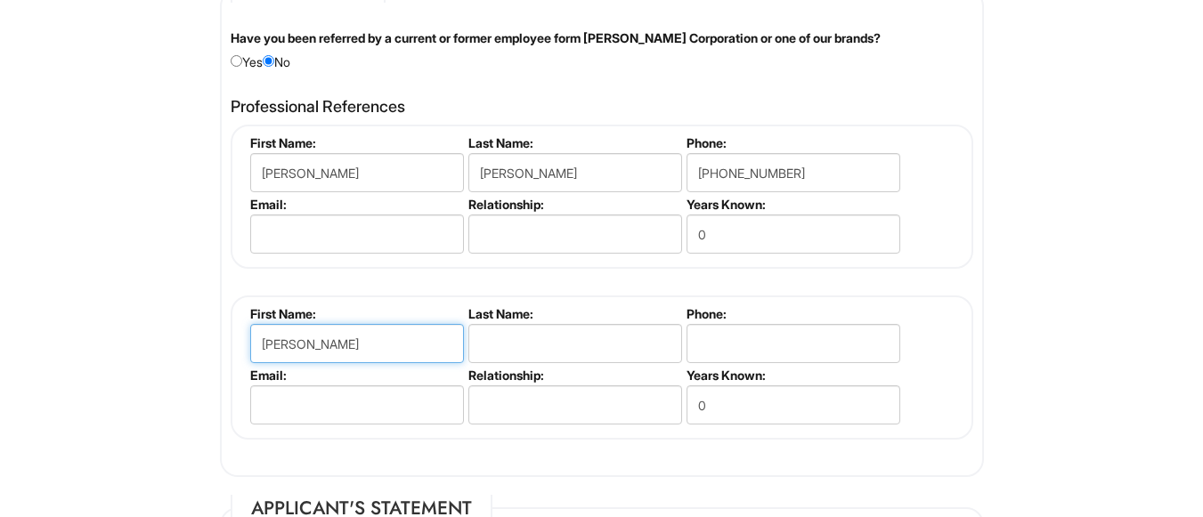
scroll to position [2142, 0]
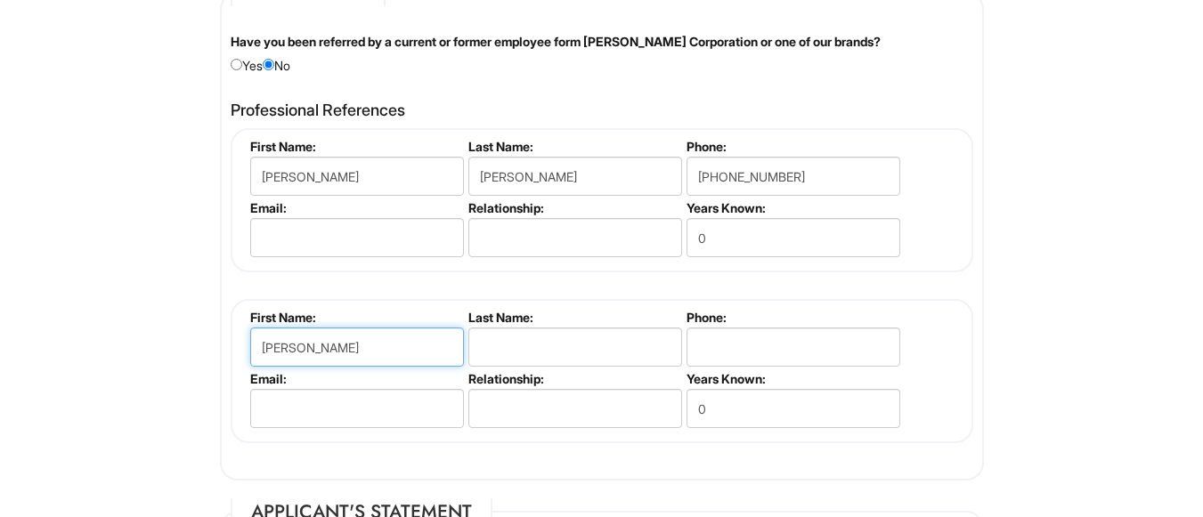
type input "Lakesha"
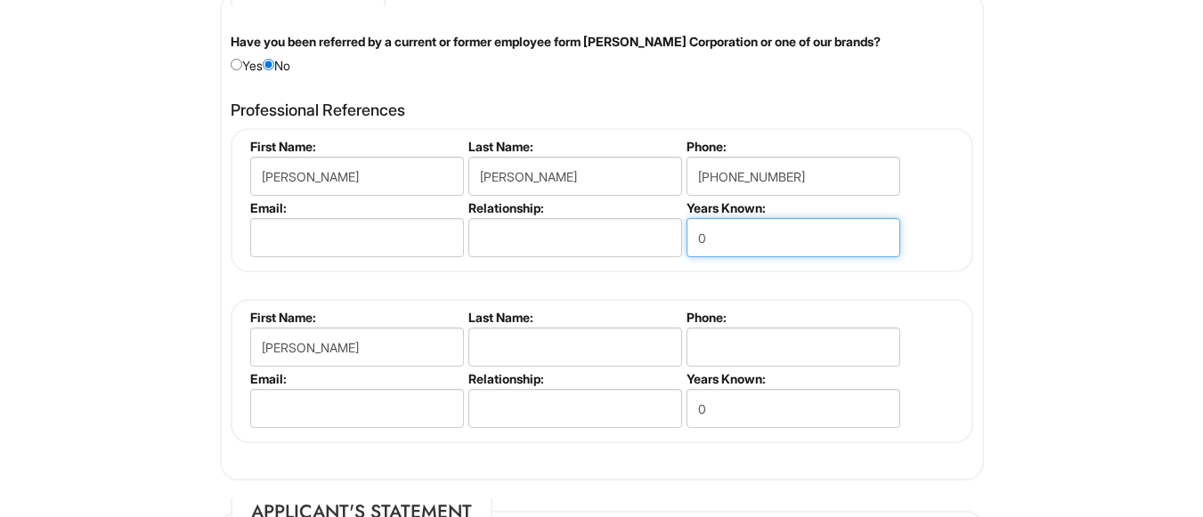
drag, startPoint x: 724, startPoint y: 241, endPoint x: 664, endPoint y: 246, distance: 59.8
click at [664, 139] on ul "First Name: Bryant Last Name: Williams Phone: 315-406-1498 Email: Relationship:…" at bounding box center [604, 139] width 717 height 0
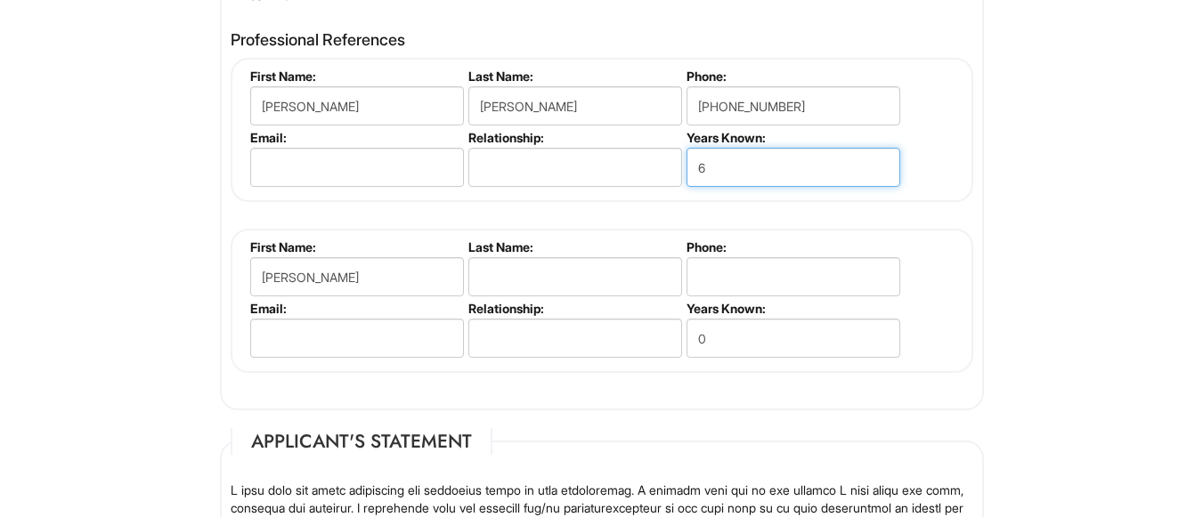
scroll to position [2320, 0]
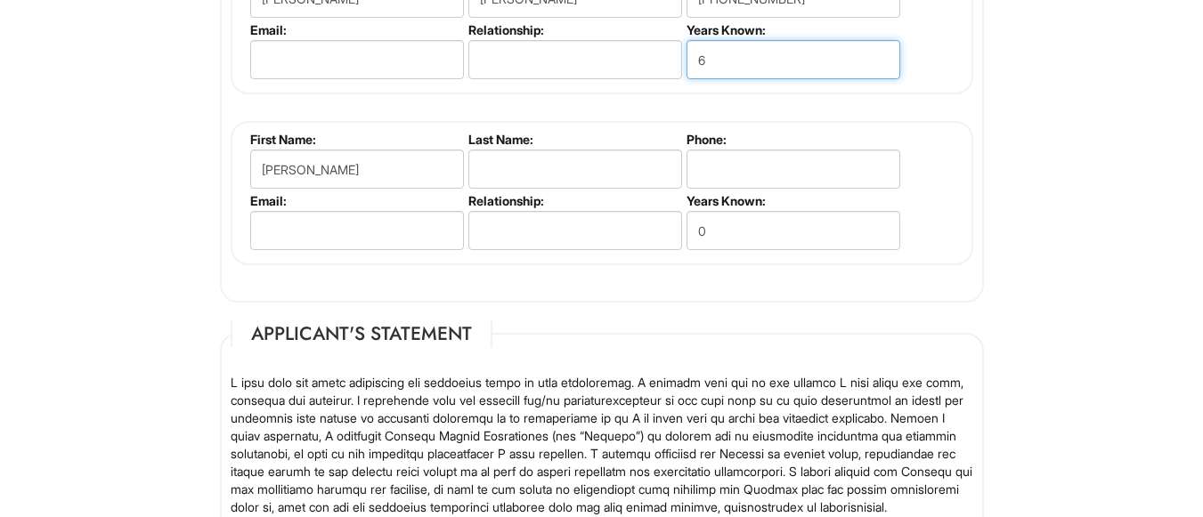
type input "6"
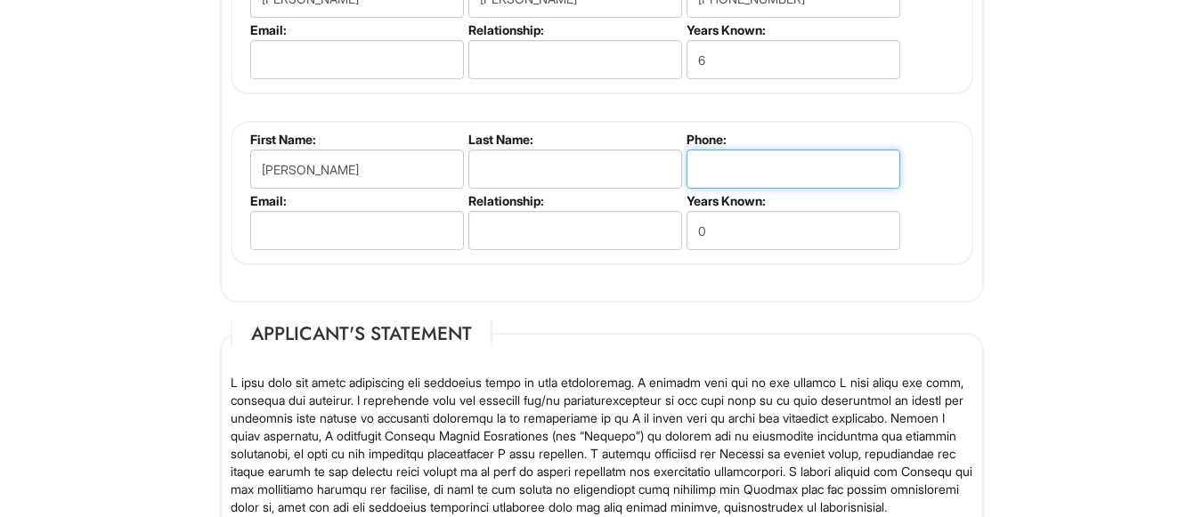
click at [703, 165] on input "tel" at bounding box center [794, 169] width 214 height 39
type input "5619459316"
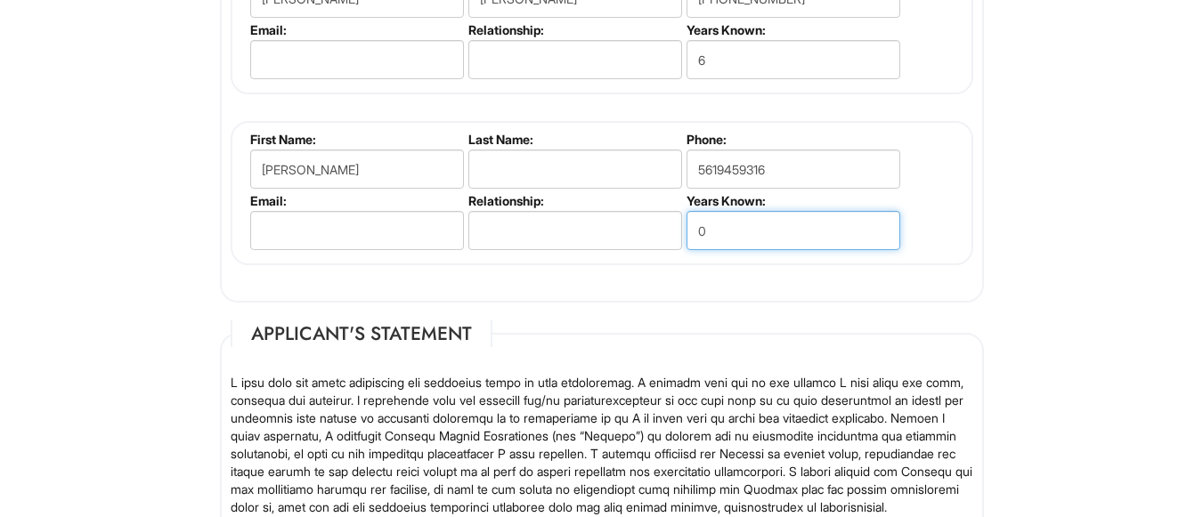
drag, startPoint x: 711, startPoint y: 229, endPoint x: 678, endPoint y: 233, distance: 34.1
click at [677, 132] on ul "First Name: Lakesha Last Name: Phone: 5619459316 Email: Relationship: Years Kno…" at bounding box center [604, 132] width 717 height 0
type input "3"
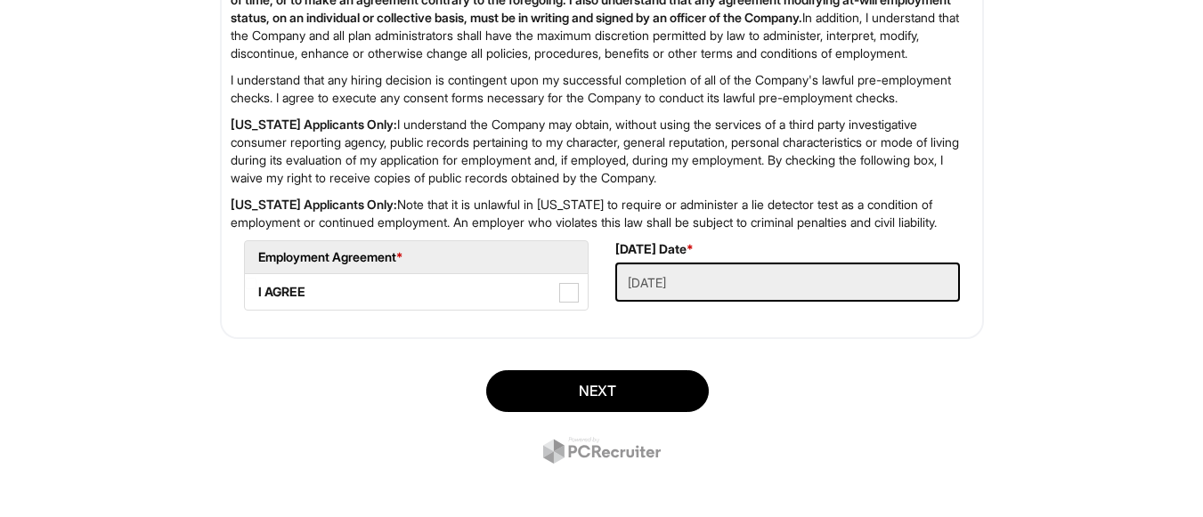
scroll to position [3033, 0]
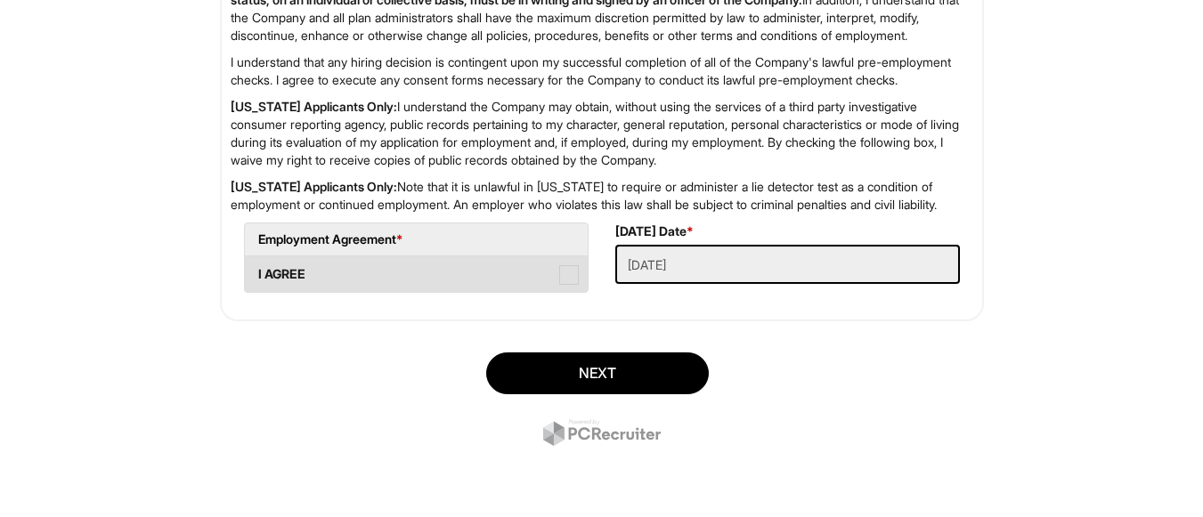
click at [569, 279] on span at bounding box center [569, 275] width 20 height 20
click at [256, 272] on AGREE "I AGREE" at bounding box center [251, 266] width 12 height 12
checkbox AGREE "true"
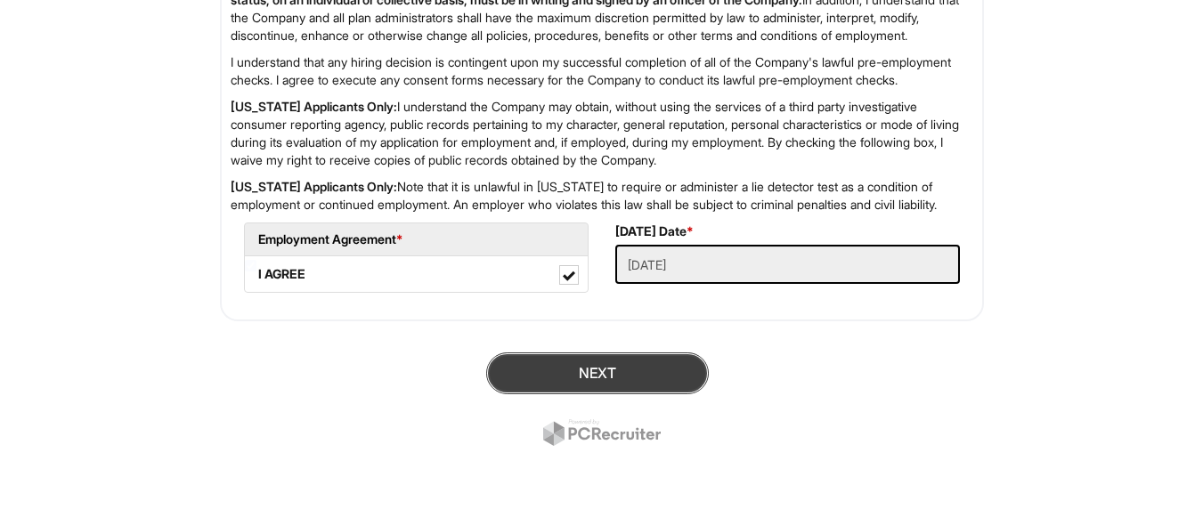
click at [568, 362] on button "Next" at bounding box center [597, 374] width 223 height 42
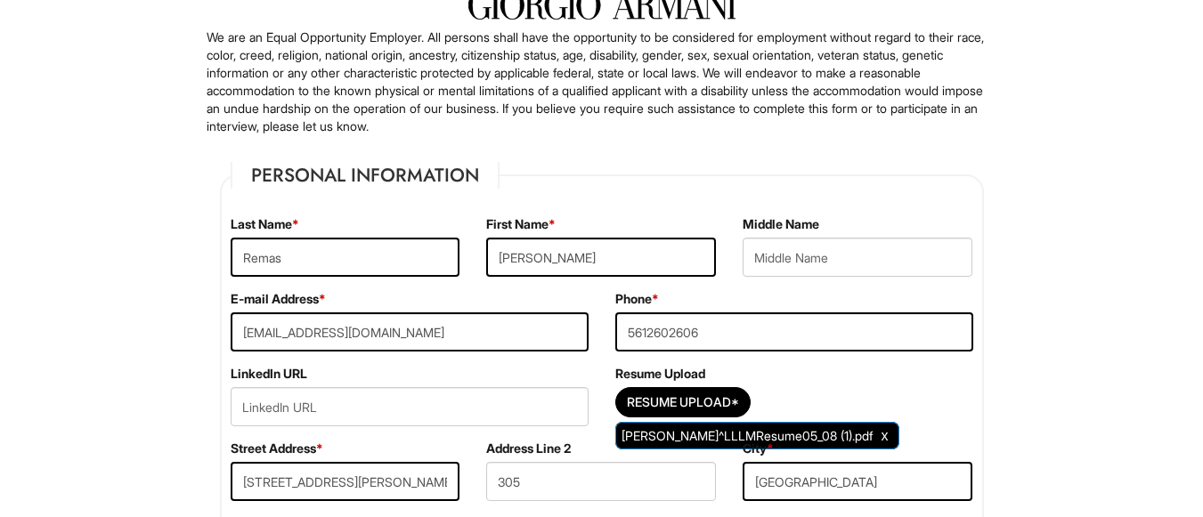
scroll to position [198, 0]
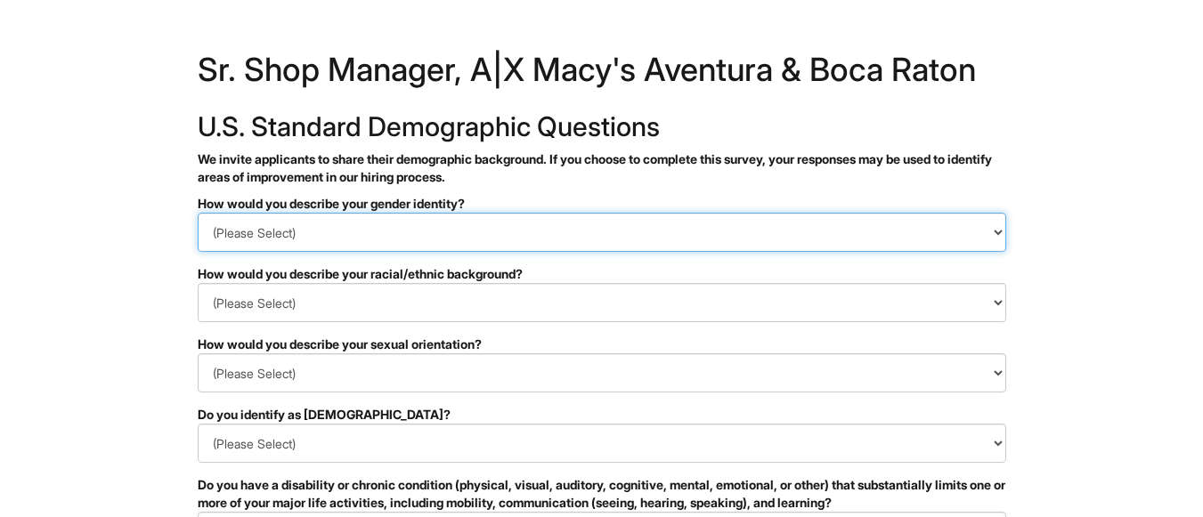
click at [236, 240] on select "(Please Select) Man Woman Non-binary I prefer to self-describe I don't wish to …" at bounding box center [602, 232] width 808 height 39
select select "Man"
click at [198, 213] on select "(Please Select) Man Woman Non-binary I prefer to self-describe I don't wish to …" at bounding box center [602, 232] width 808 height 39
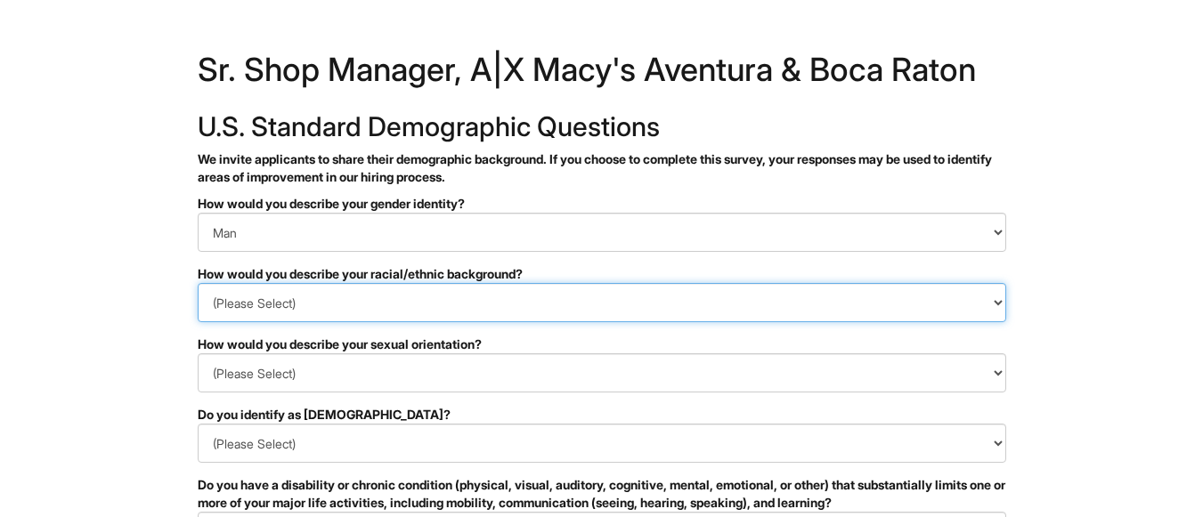
click at [256, 299] on select "(Please Select) Black or of African descent East Asian Hispanic, Latinx or of S…" at bounding box center [602, 302] width 808 height 39
select select "Black or of African descent"
click at [198, 283] on select "(Please Select) Black or of African descent East Asian Hispanic, Latinx or of S…" at bounding box center [602, 302] width 808 height 39
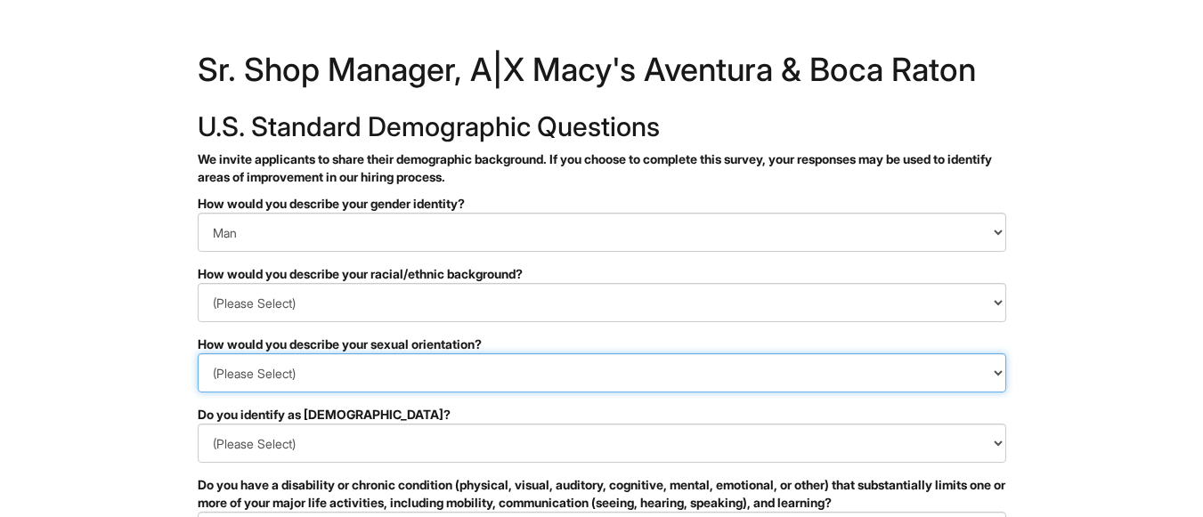
click at [333, 375] on select "(Please Select) Asexual Bisexual and/or pansexual Gay Heterosexual Lesbian Quee…" at bounding box center [602, 372] width 808 height 39
select select "Heterosexual"
click at [198, 353] on select "(Please Select) Asexual Bisexual and/or pansexual Gay Heterosexual Lesbian Quee…" at bounding box center [602, 372] width 808 height 39
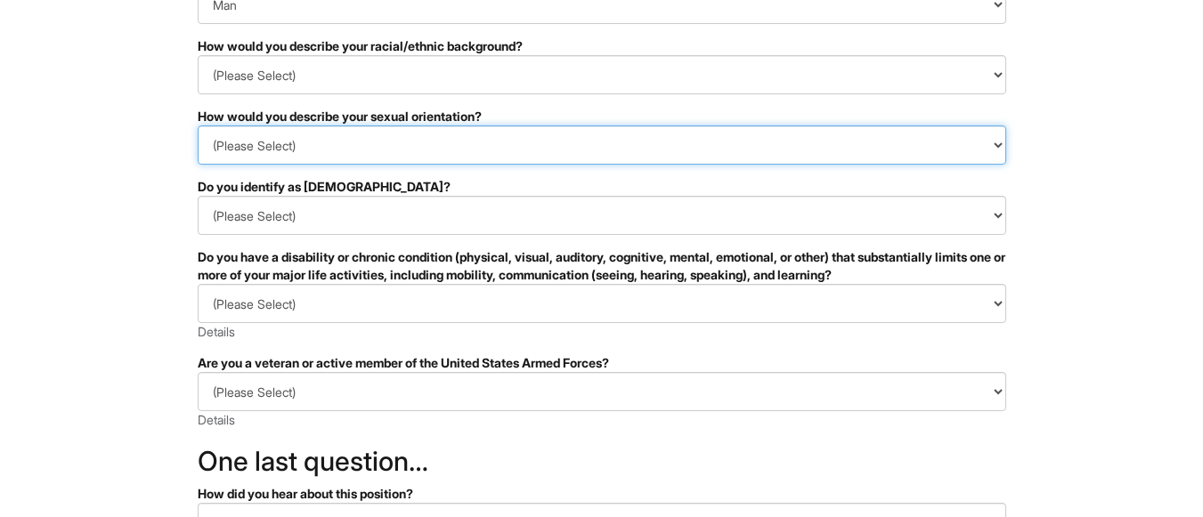
scroll to position [267, 0]
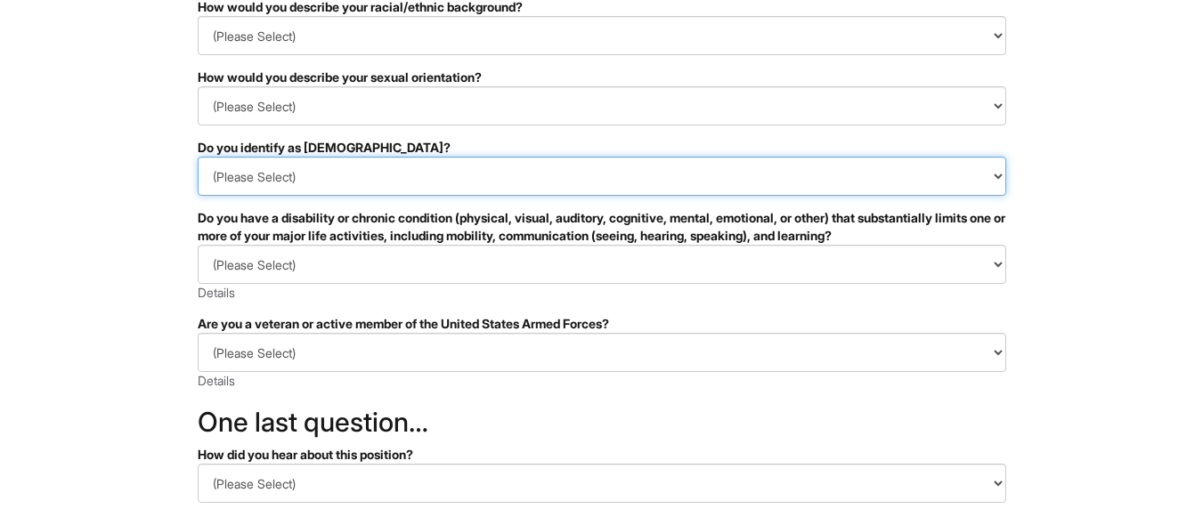
click at [264, 171] on select "(Please Select) Yes No I prefer to self-describe I don't wish to answer" at bounding box center [602, 176] width 808 height 39
select select "No"
click at [198, 157] on select "(Please Select) Yes No I prefer to self-describe I don't wish to answer" at bounding box center [602, 176] width 808 height 39
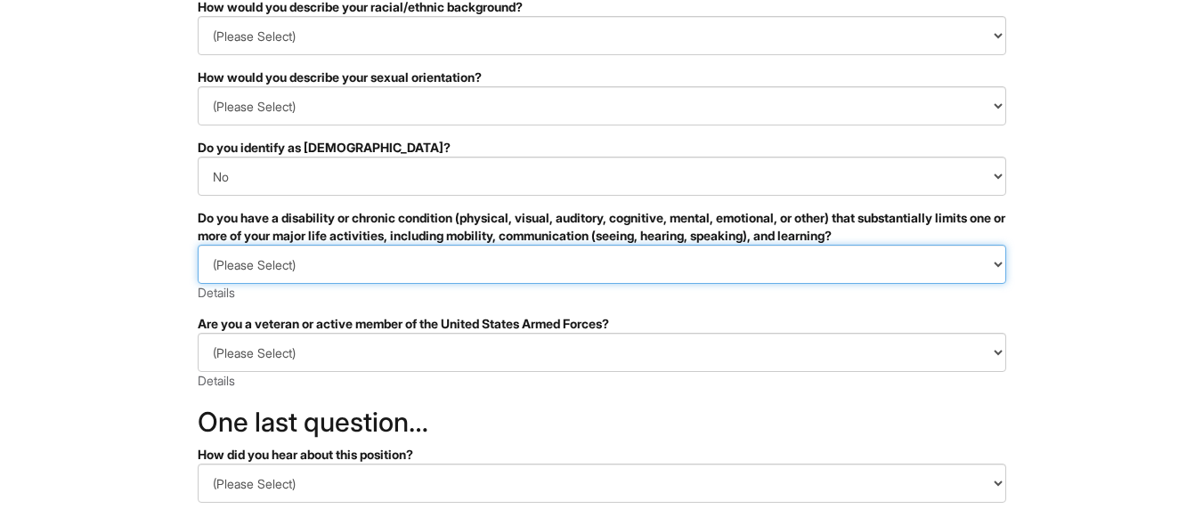
click at [371, 269] on select "(Please Select) YES, I HAVE A DISABILITY (or previously had a disability) NO, I…" at bounding box center [602, 264] width 808 height 39
select select "NO, I DON'T HAVE A DISABILITY"
click at [198, 245] on select "(Please Select) YES, I HAVE A DISABILITY (or previously had a disability) NO, I…" at bounding box center [602, 264] width 808 height 39
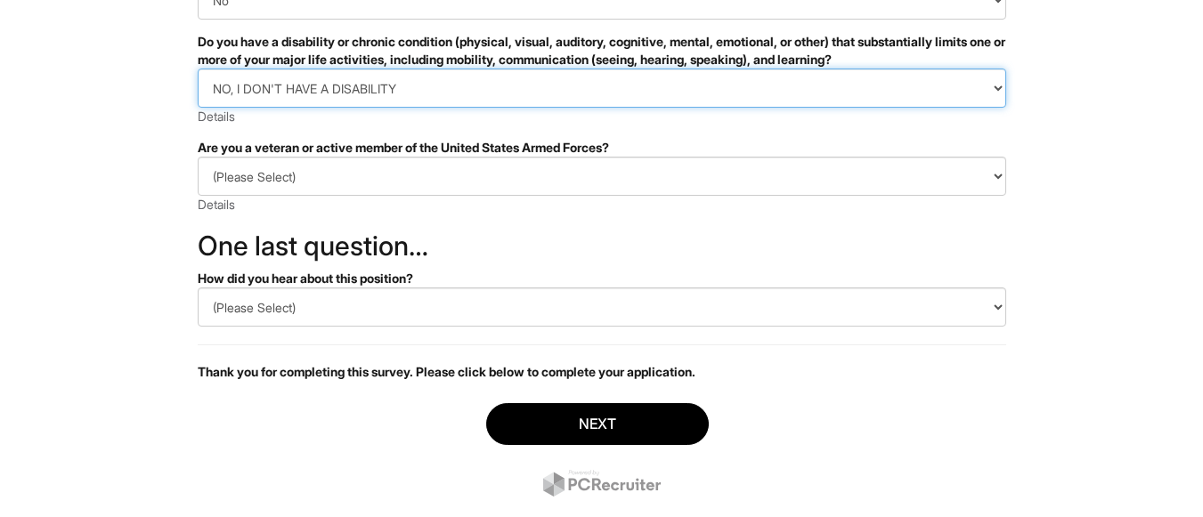
scroll to position [445, 0]
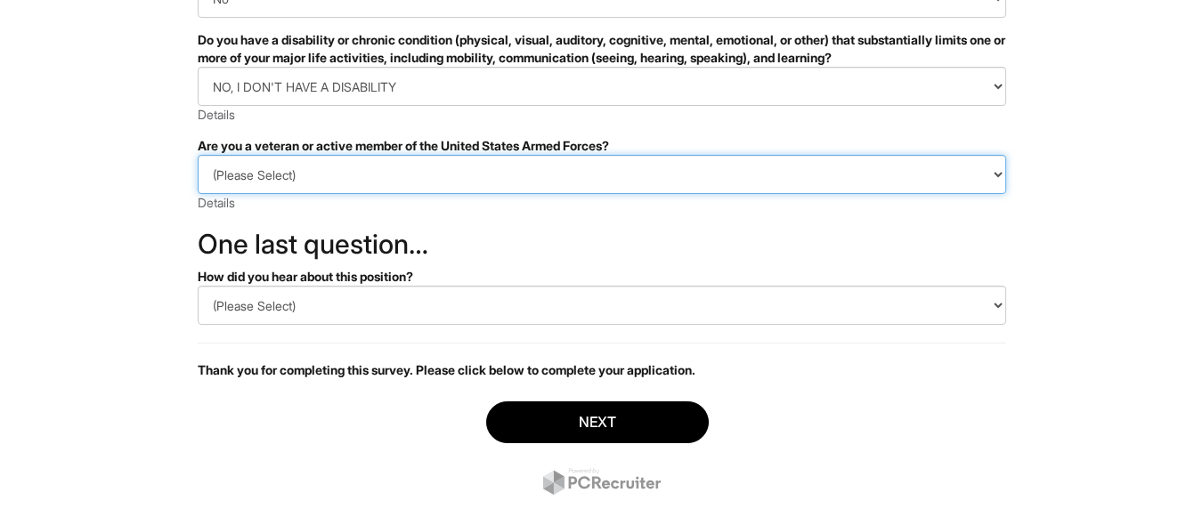
click at [281, 173] on select "(Please Select) I IDENTIFY AS ONE OR MORE OF THE CLASSIFICATIONS OF PROTECTED V…" at bounding box center [602, 174] width 808 height 39
select select "I AM NOT A PROTECTED VETERAN"
click at [198, 155] on select "(Please Select) I IDENTIFY AS ONE OR MORE OF THE CLASSIFICATIONS OF PROTECTED V…" at bounding box center [602, 174] width 808 height 39
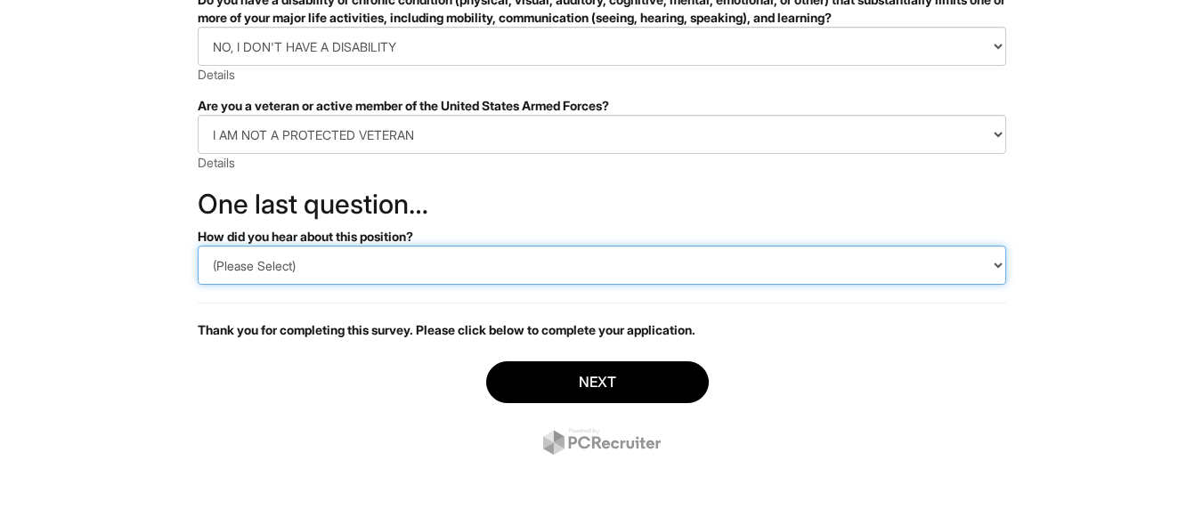
click at [266, 264] on select "(Please Select) CareerBuilder Indeed LinkedIn Monster Referral Other" at bounding box center [602, 265] width 808 height 39
select select "Indeed"
click at [198, 246] on select "(Please Select) CareerBuilder Indeed LinkedIn Monster Referral Other" at bounding box center [602, 265] width 808 height 39
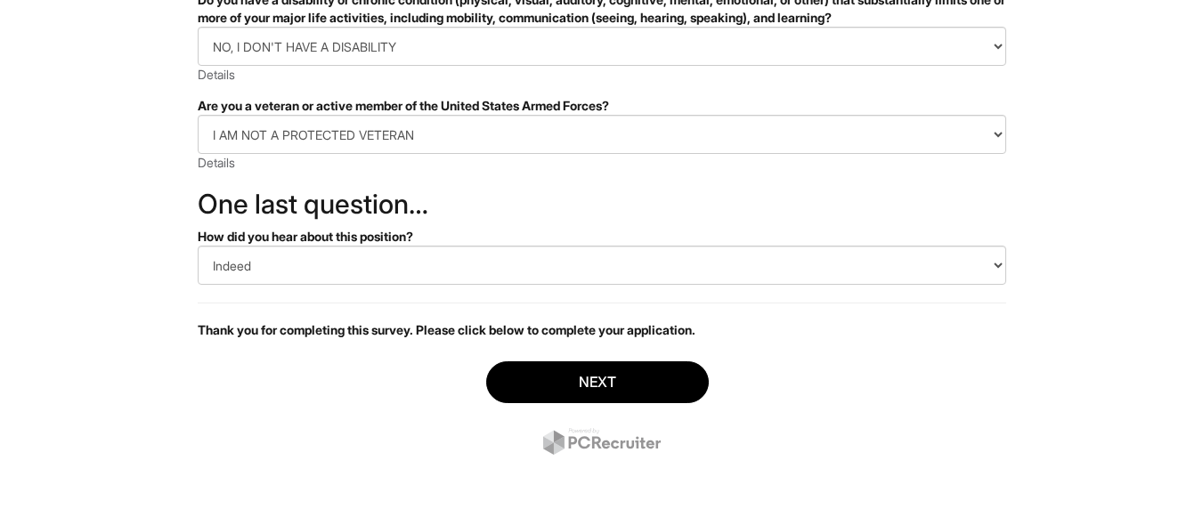
click at [293, 393] on div "Next" at bounding box center [602, 410] width 808 height 125
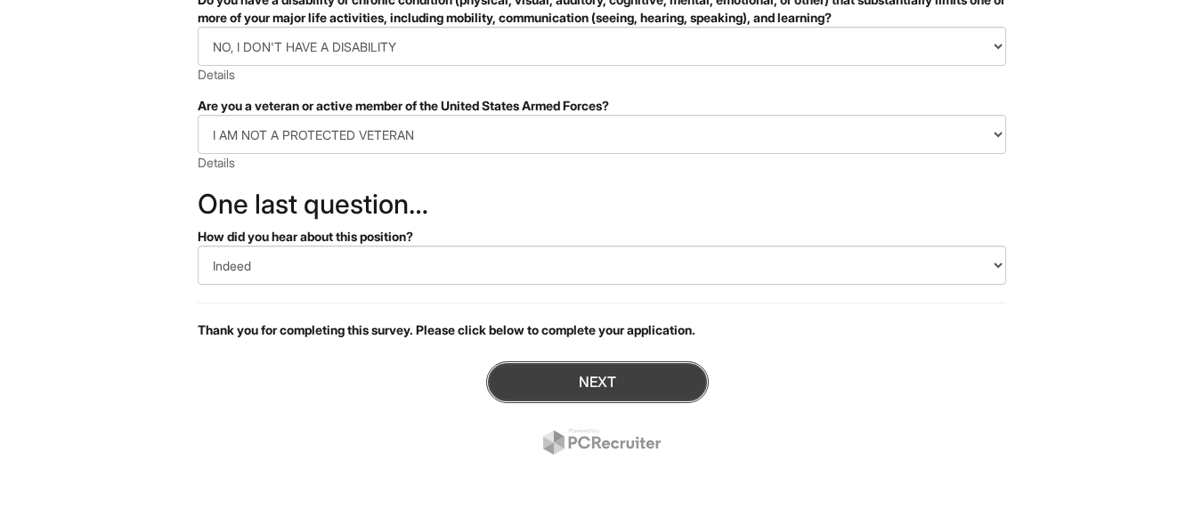
click at [548, 390] on button "Next" at bounding box center [597, 383] width 223 height 42
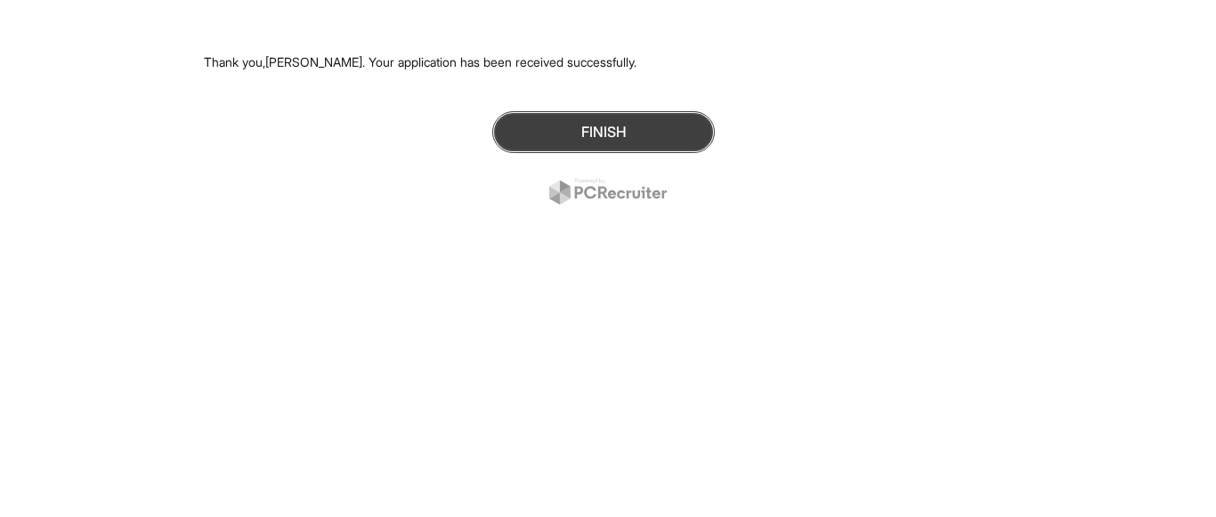
click at [604, 132] on button "Finish" at bounding box center [603, 132] width 223 height 42
